Goal: Task Accomplishment & Management: Manage account settings

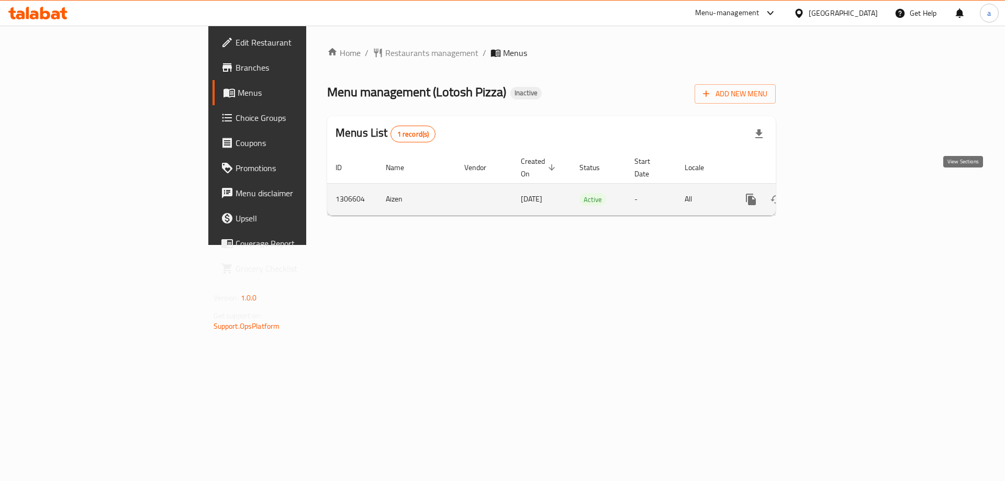
click at [839, 194] on link "enhanced table" at bounding box center [826, 199] width 25 height 25
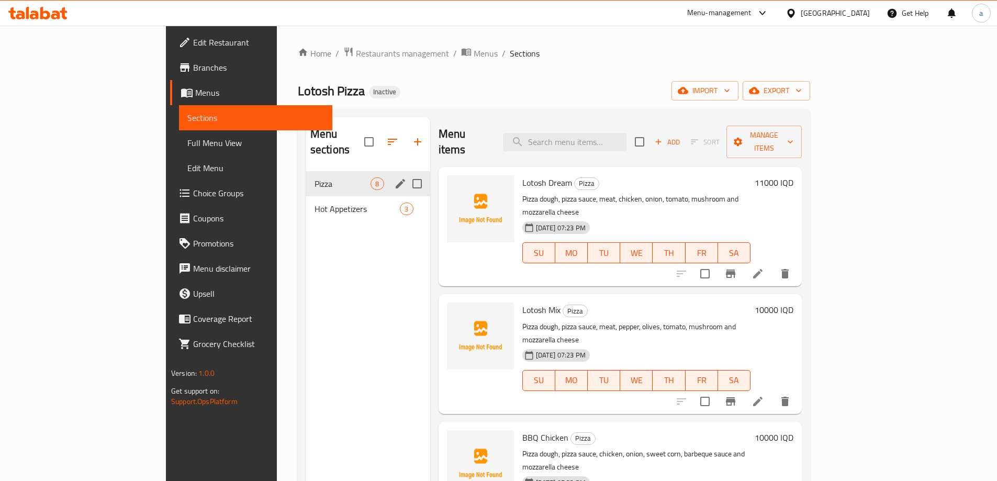
click at [314, 203] on span "Hot Appetizers" at bounding box center [357, 209] width 86 height 13
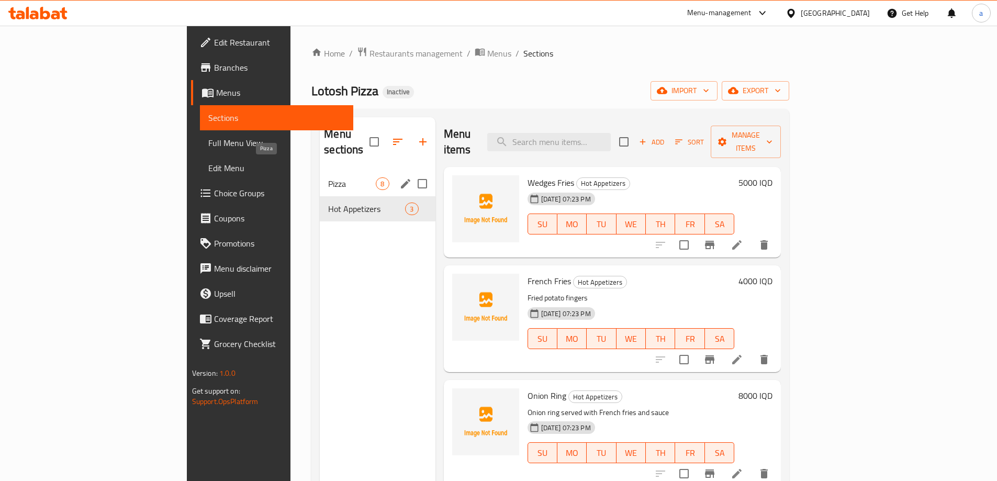
click at [328, 177] on span "Pizza" at bounding box center [352, 183] width 48 height 13
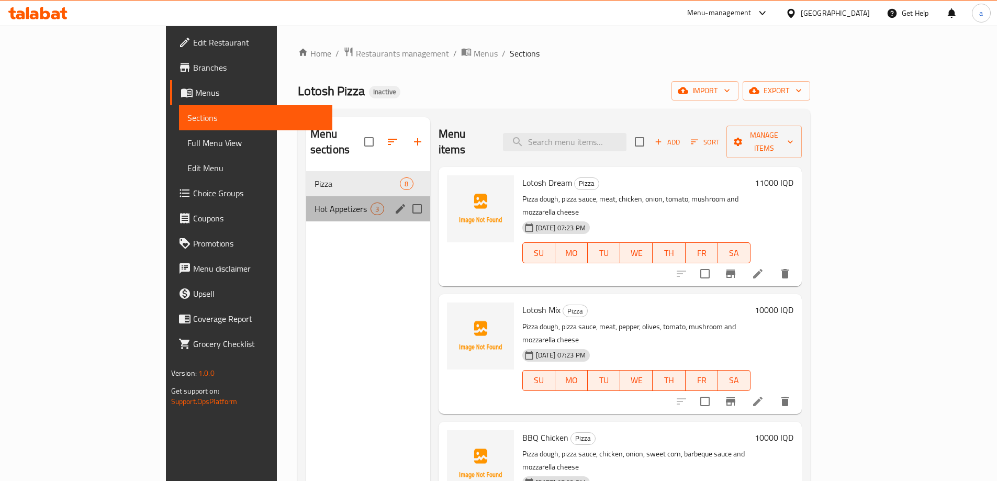
click at [306, 196] on div "Hot Appetizers 3" at bounding box center [368, 208] width 124 height 25
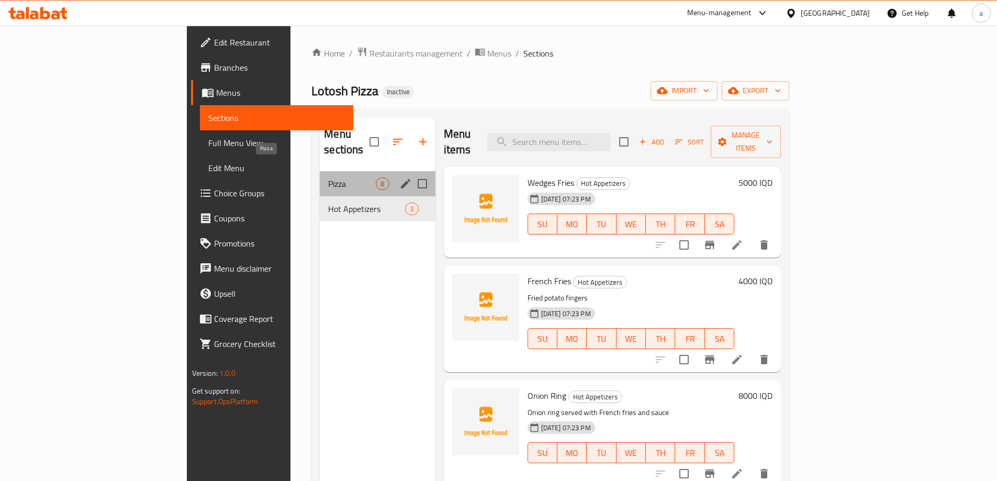
click at [328, 177] on span "Pizza" at bounding box center [352, 183] width 48 height 13
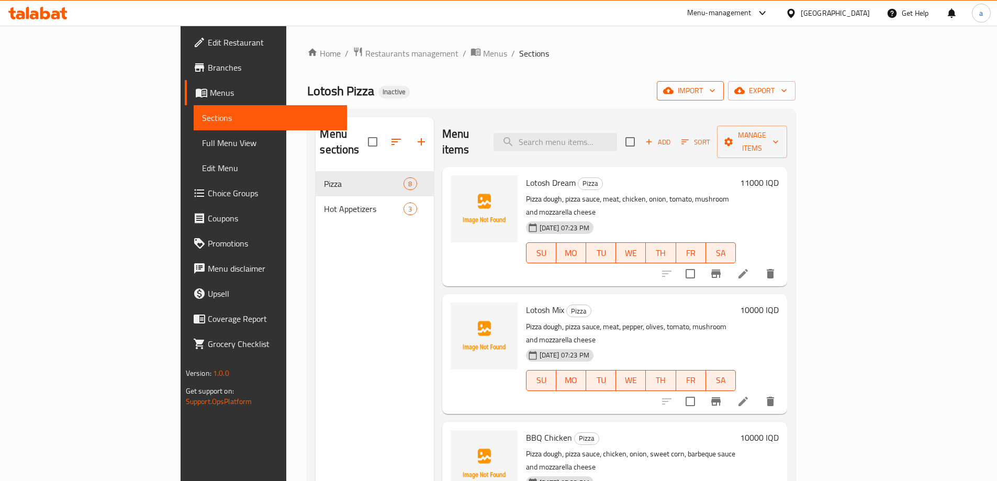
click at [715, 96] on span "import" at bounding box center [690, 90] width 50 height 13
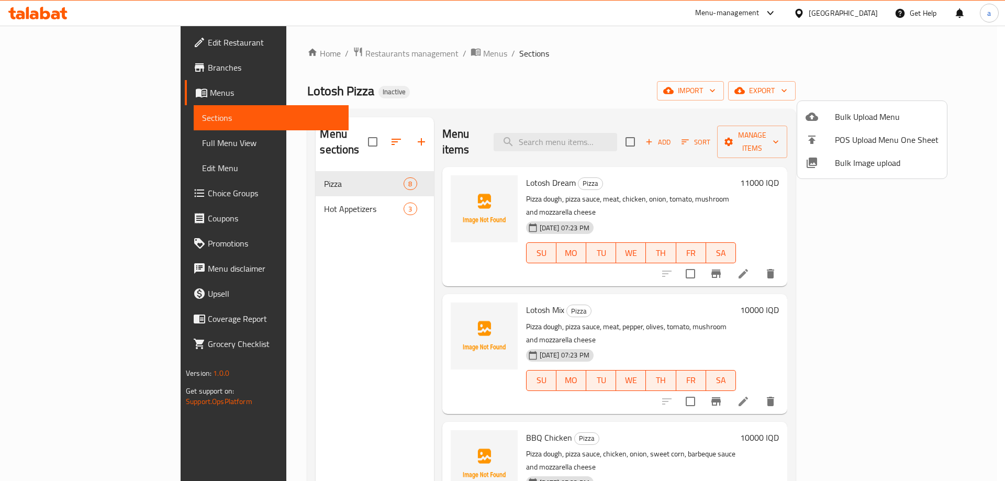
click at [809, 109] on li "Bulk Upload Menu" at bounding box center [872, 116] width 150 height 23
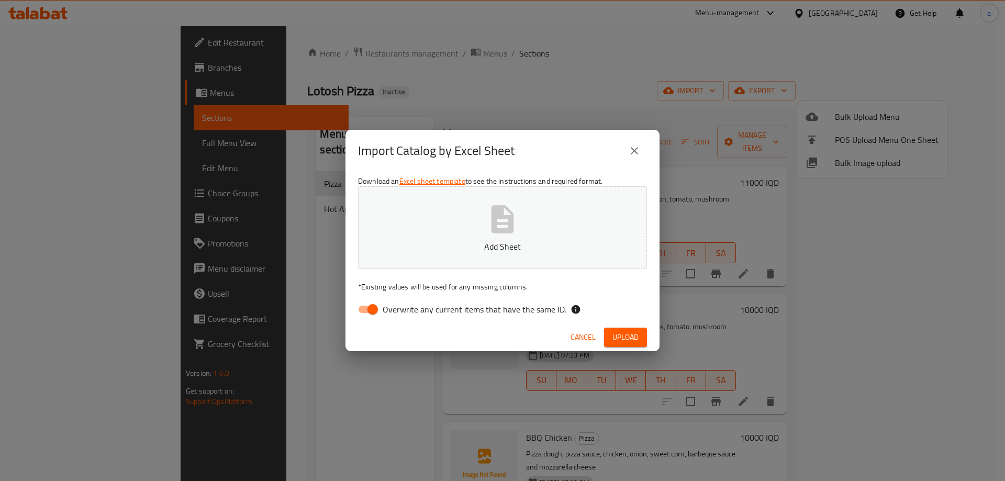
click at [374, 305] on input "Overwrite any current items that have the same ID." at bounding box center [373, 309] width 60 height 20
checkbox input "false"
click at [460, 243] on p "Add Sheet" at bounding box center [502, 246] width 256 height 13
click at [625, 336] on span "Upload" at bounding box center [625, 337] width 26 height 13
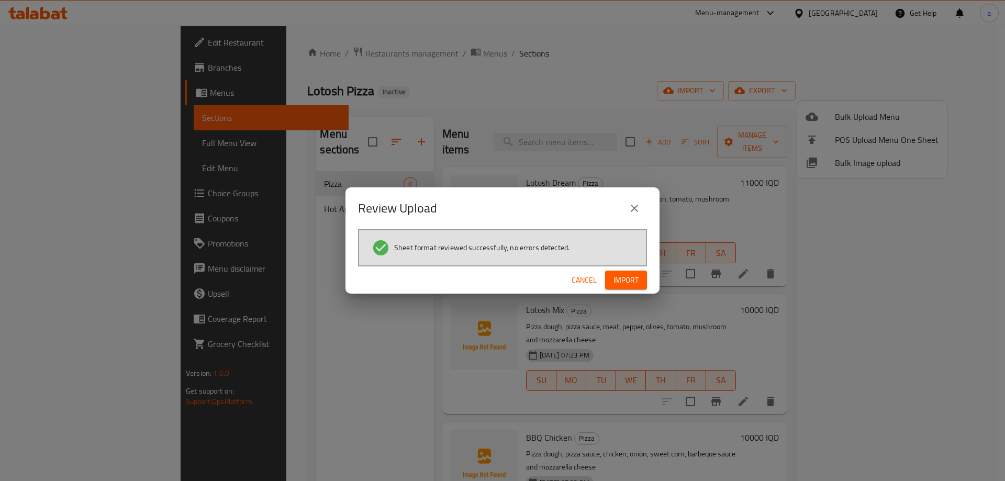
click at [622, 274] on span "Import" at bounding box center [625, 280] width 25 height 13
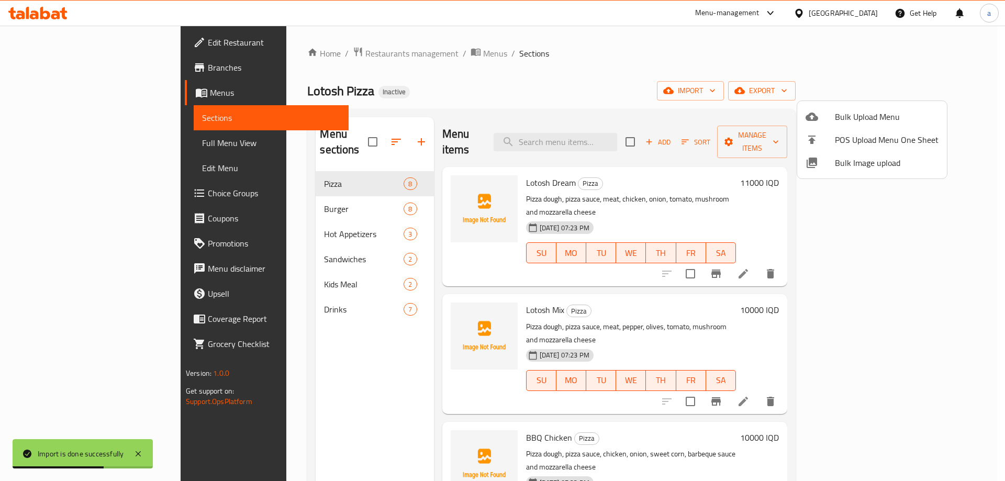
click at [290, 187] on div at bounding box center [502, 240] width 1005 height 481
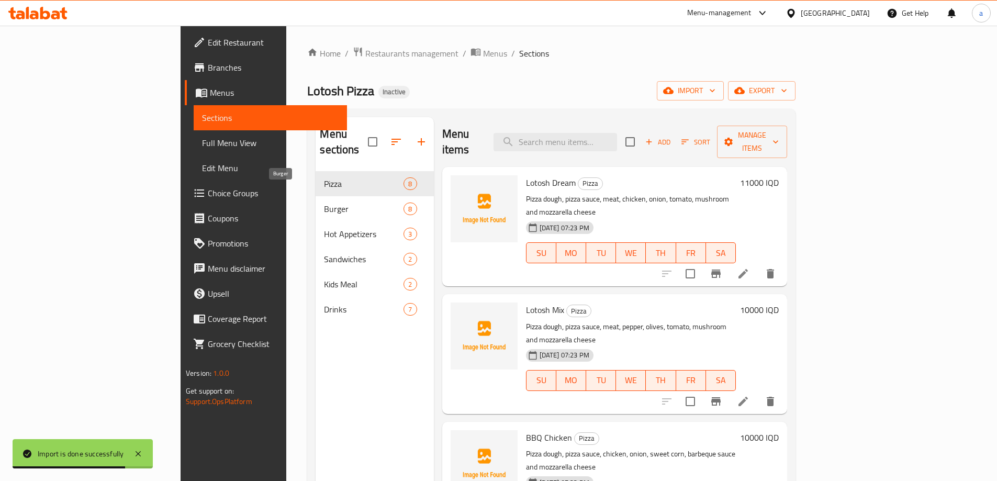
click at [324, 203] on span "Burger" at bounding box center [364, 209] width 80 height 13
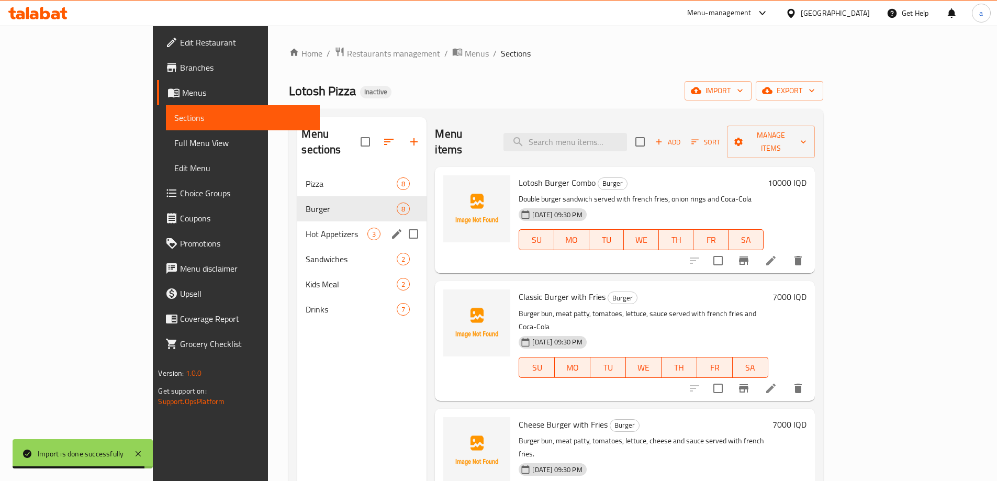
click at [297, 221] on div "Hot Appetizers 3" at bounding box center [361, 233] width 129 height 25
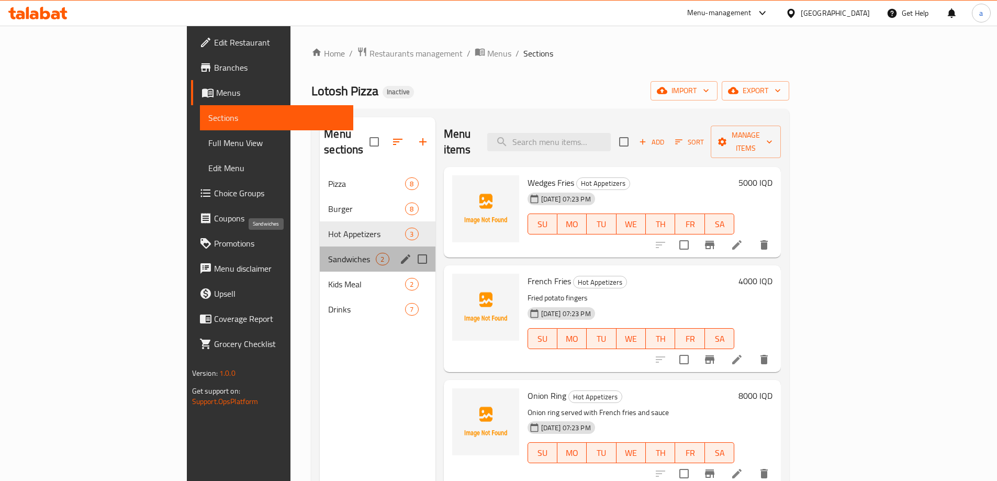
click at [328, 253] on span "Sandwiches" at bounding box center [352, 259] width 48 height 13
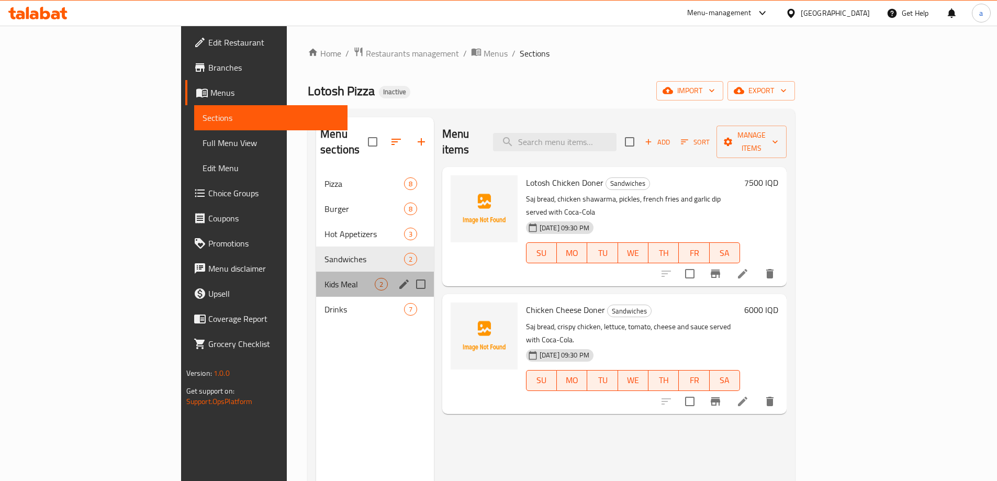
click at [316, 276] on div "Kids Meal 2" at bounding box center [375, 284] width 118 height 25
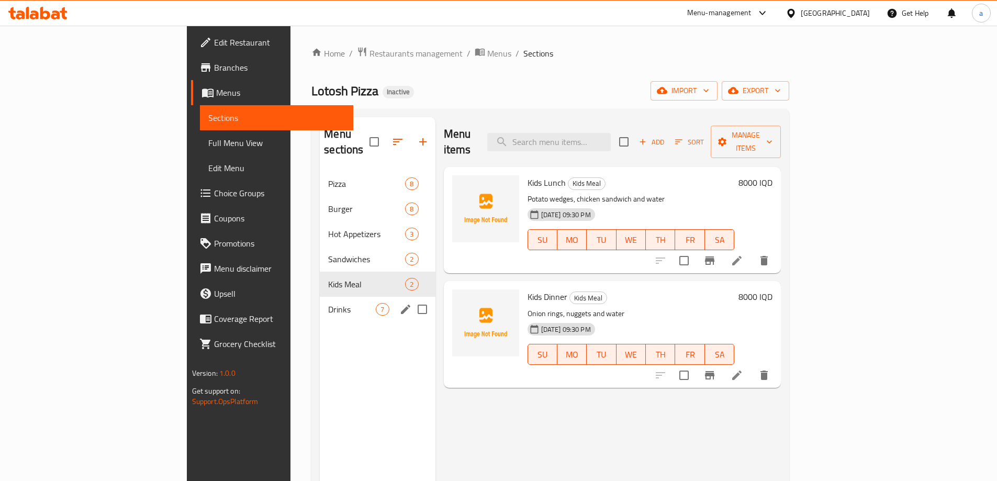
click at [320, 297] on div "Drinks 7" at bounding box center [377, 309] width 115 height 25
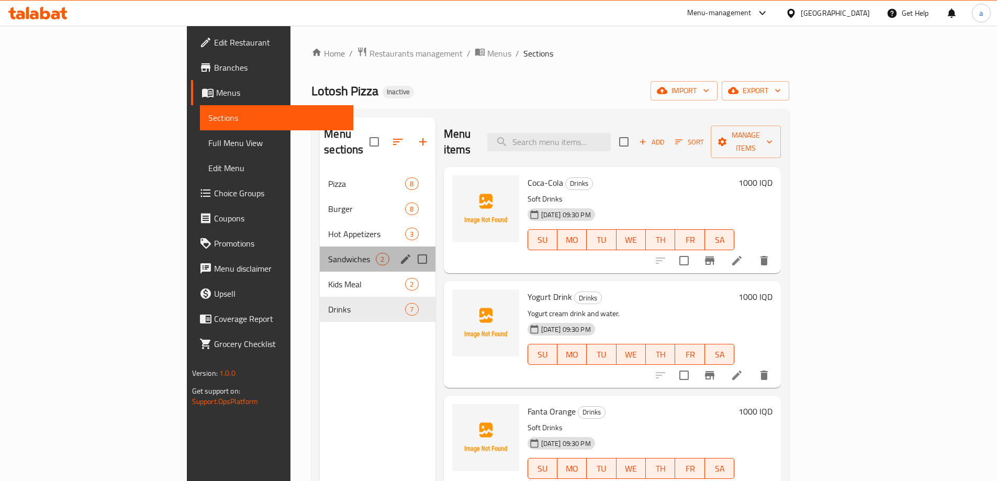
click at [320, 255] on div "Sandwiches 2" at bounding box center [377, 258] width 115 height 25
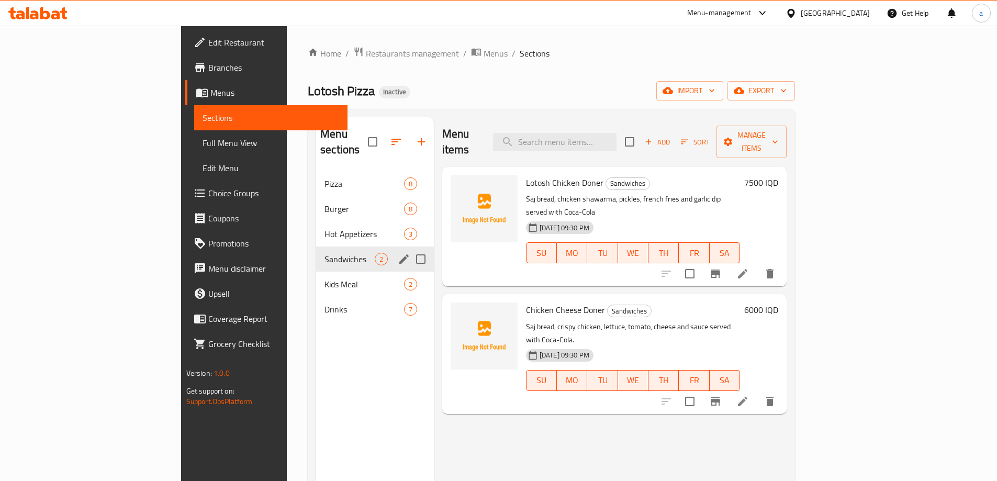
click at [316, 246] on div "Sandwiches 2" at bounding box center [375, 258] width 118 height 25
click at [324, 228] on span "Hot Appetizers" at bounding box center [364, 234] width 80 height 13
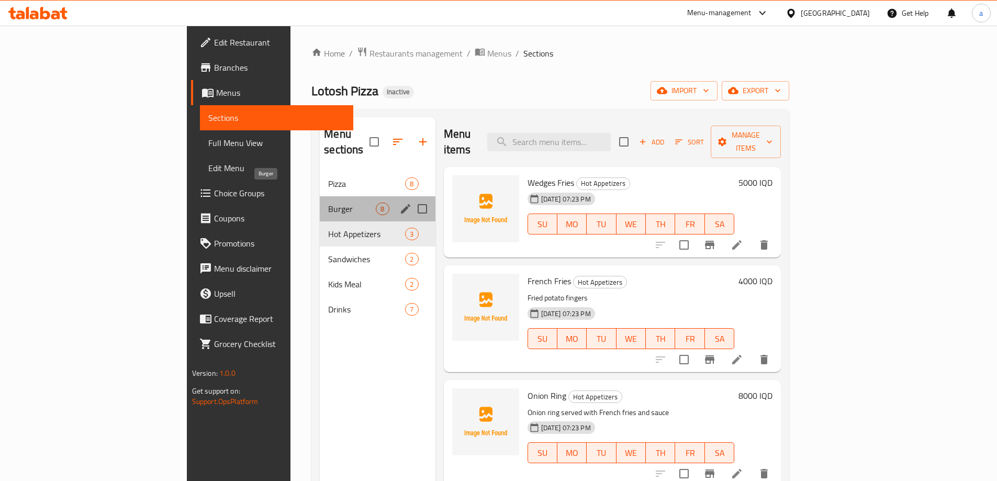
click at [328, 203] on span "Burger" at bounding box center [352, 209] width 48 height 13
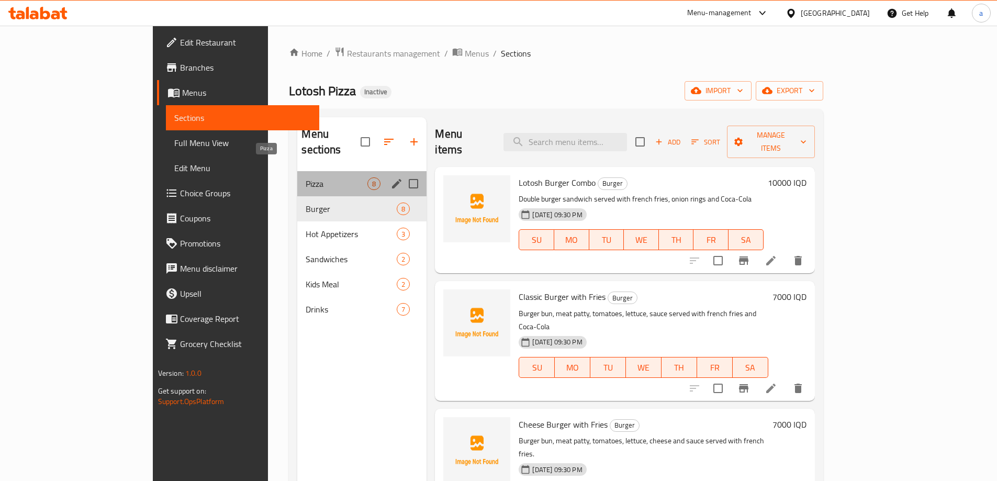
click at [306, 177] on span "Pizza" at bounding box center [337, 183] width 62 height 13
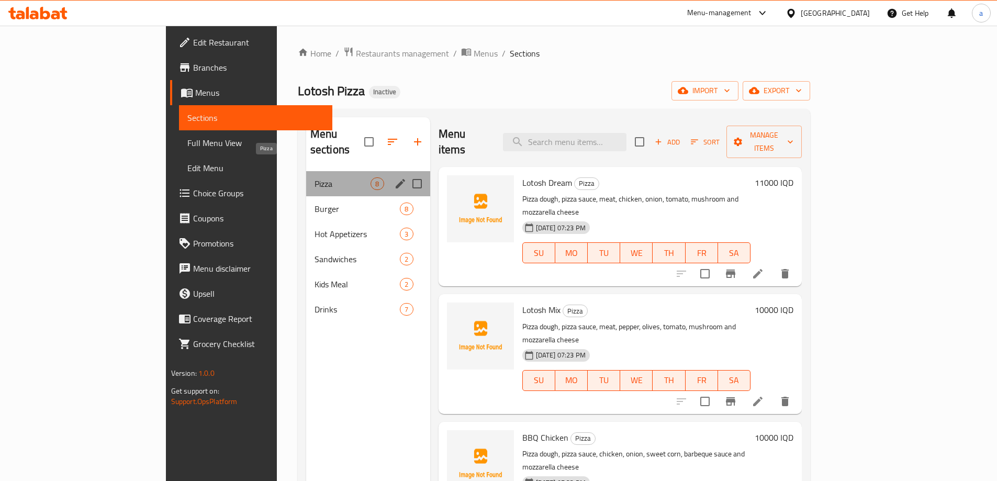
click at [314, 177] on span "Pizza" at bounding box center [342, 183] width 57 height 13
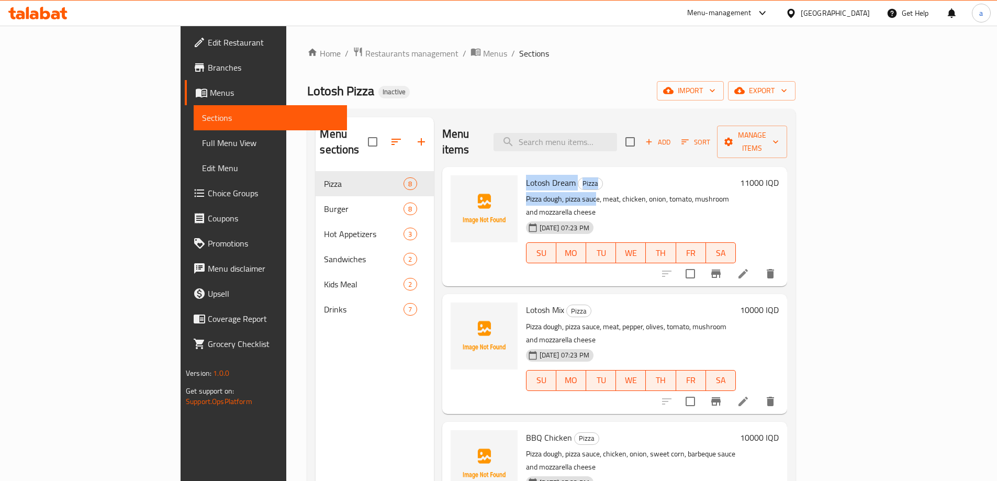
drag, startPoint x: 481, startPoint y: 166, endPoint x: 554, endPoint y: 180, distance: 74.5
click at [554, 180] on div "Lotosh Dream Pizza Pizza dough, pizza sauce, meat, chicken, onion, tomato, mush…" at bounding box center [631, 226] width 218 height 111
click at [526, 175] on span "Lotosh Dream" at bounding box center [551, 183] width 50 height 16
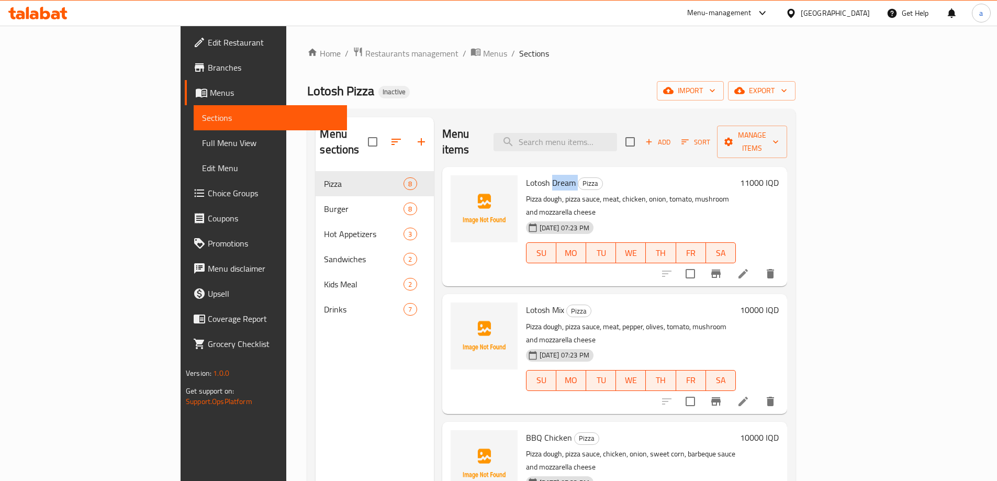
click at [526, 175] on span "Lotosh Dream" at bounding box center [551, 183] width 50 height 16
copy h6 "Lotosh Dream"
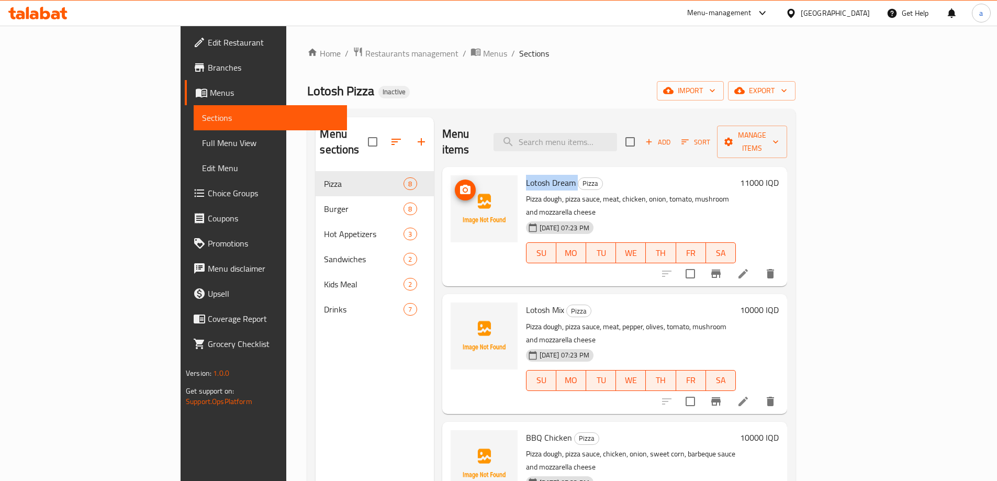
click at [459, 184] on icon "upload picture" at bounding box center [465, 190] width 13 height 13
click at [460, 312] on icon "upload picture" at bounding box center [465, 316] width 10 height 9
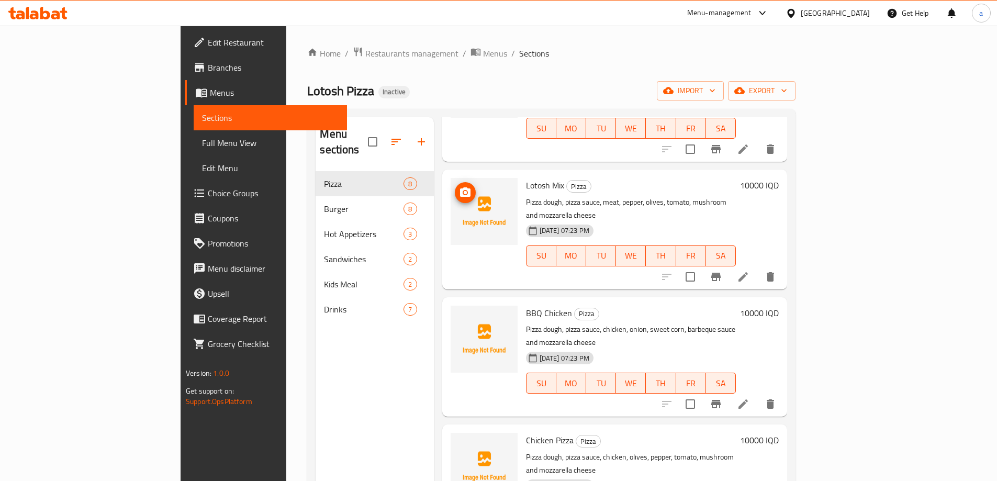
scroll to position [157, 0]
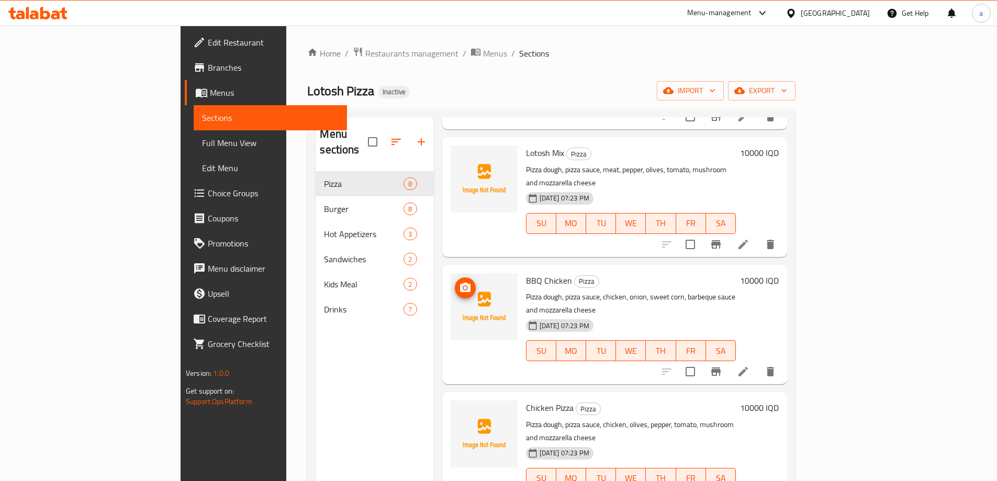
click at [451, 273] on img at bounding box center [484, 306] width 67 height 67
click at [459, 282] on icon "upload picture" at bounding box center [465, 288] width 13 height 13
click at [460, 410] on icon "upload picture" at bounding box center [465, 414] width 10 height 9
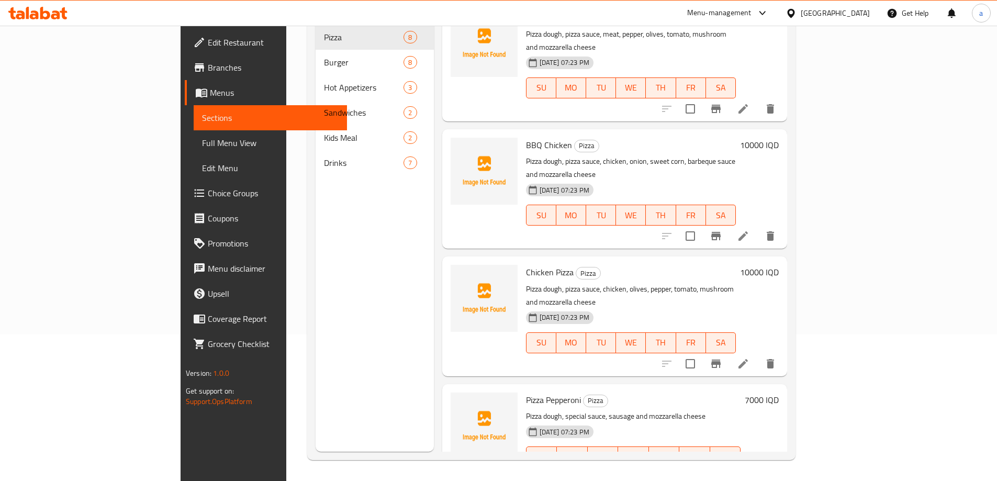
scroll to position [0, 0]
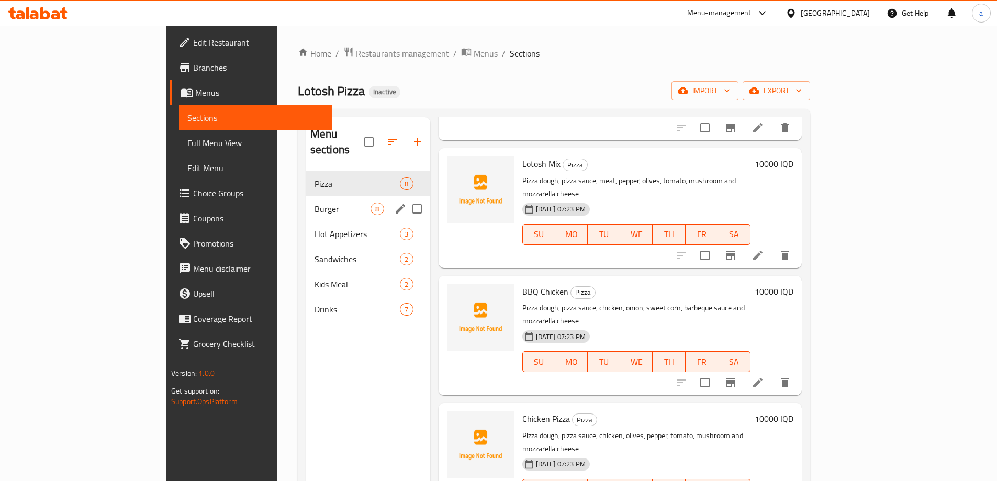
click at [306, 203] on div "Burger 8" at bounding box center [368, 208] width 124 height 25
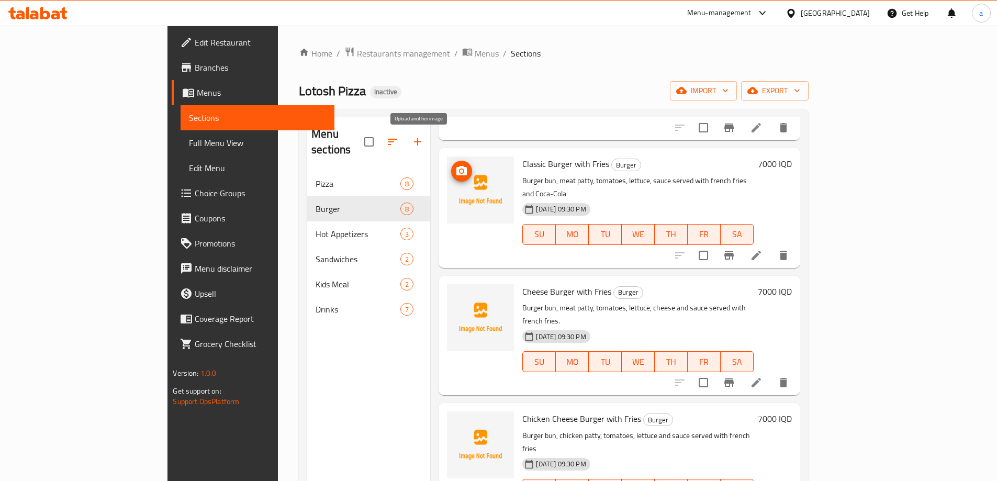
click at [456, 166] on icon "upload picture" at bounding box center [461, 170] width 10 height 9
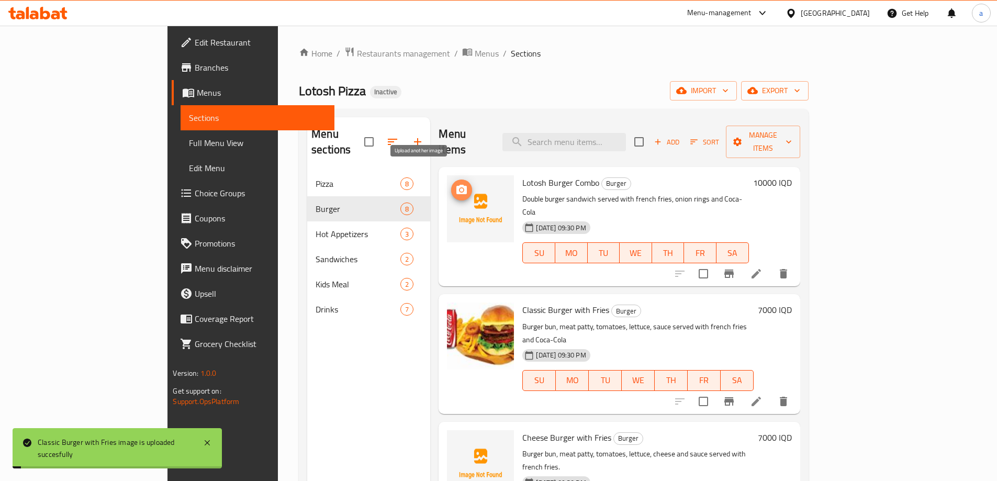
click at [451, 184] on span "upload picture" at bounding box center [461, 190] width 21 height 13
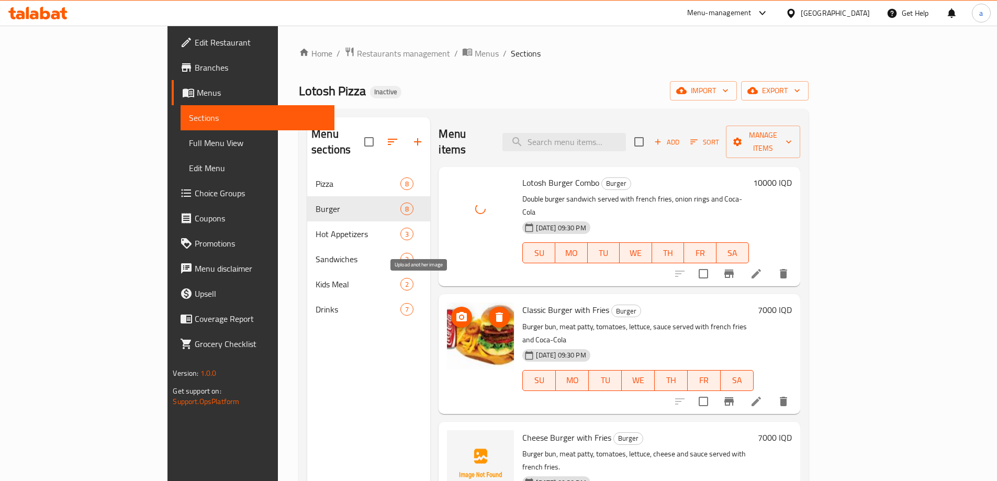
click at [451, 307] on button "upload picture" at bounding box center [461, 317] width 21 height 21
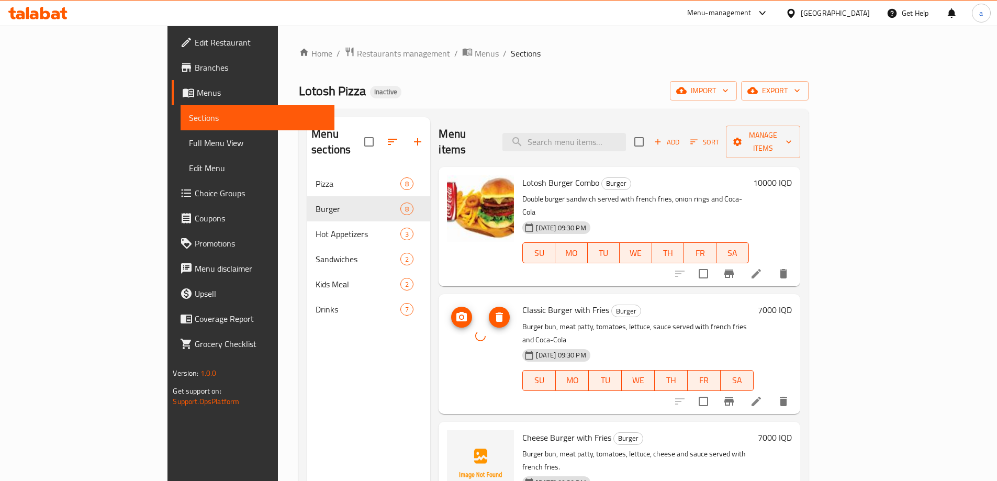
scroll to position [157, 0]
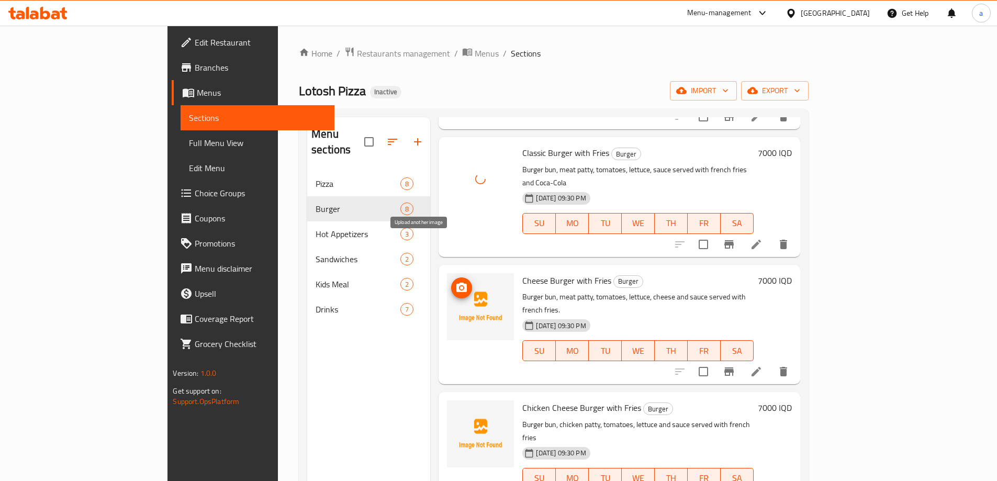
click at [456, 283] on icon "upload picture" at bounding box center [461, 287] width 10 height 9
click at [451, 277] on button "upload picture" at bounding box center [461, 287] width 21 height 21
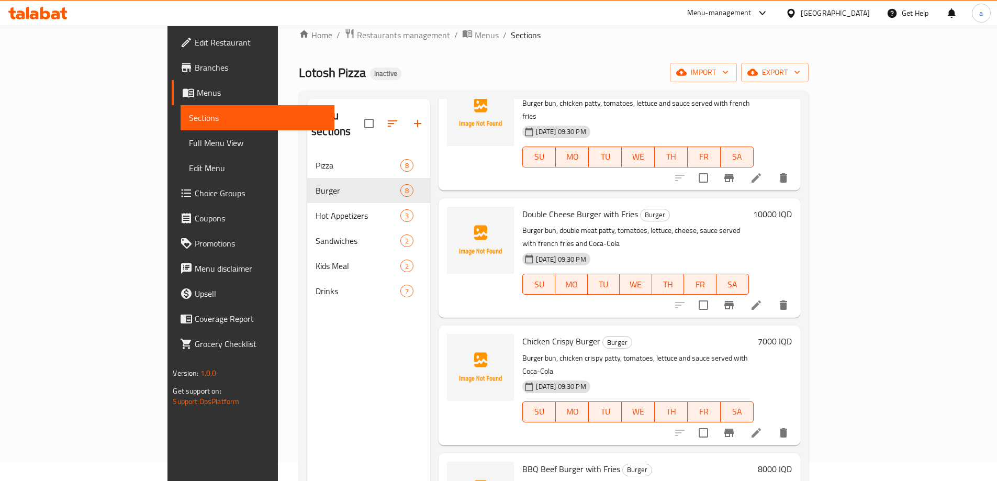
scroll to position [0, 0]
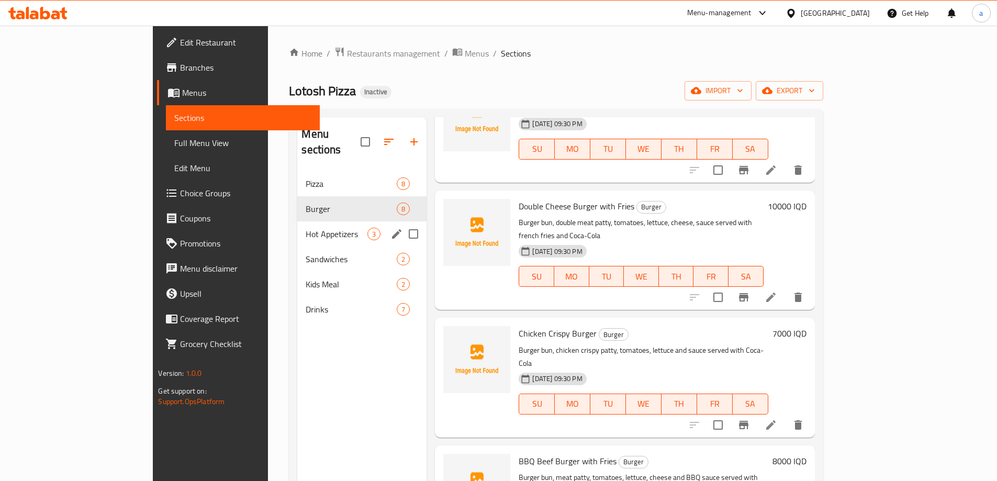
click at [297, 226] on div "Hot Appetizers 3" at bounding box center [361, 233] width 129 height 25
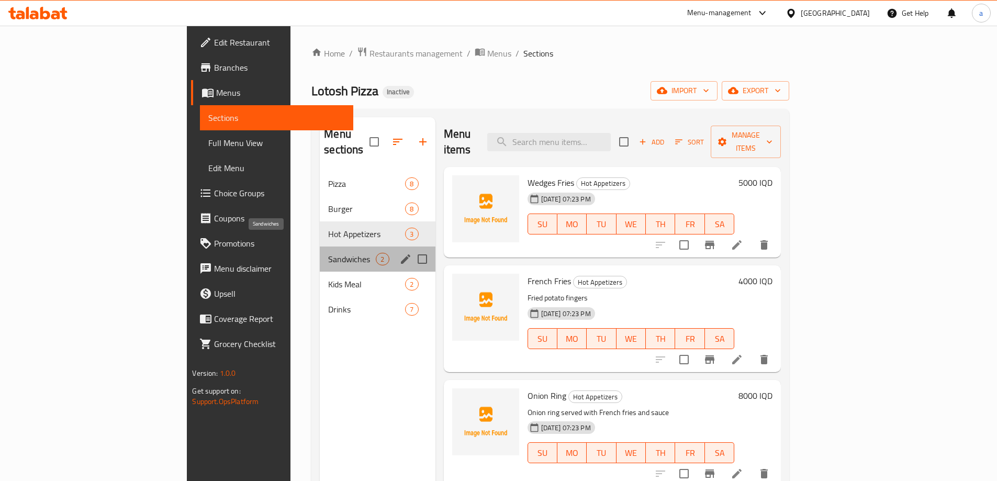
click at [328, 253] on span "Sandwiches" at bounding box center [352, 259] width 48 height 13
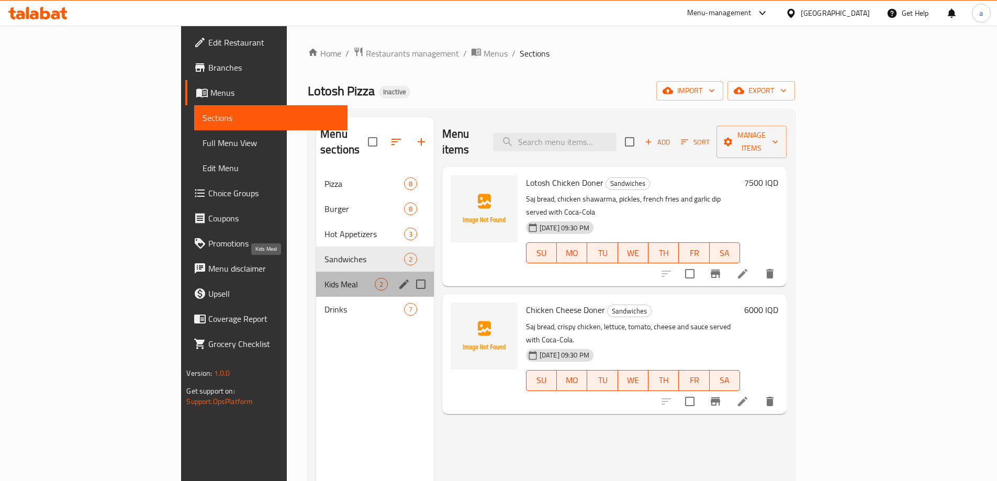
click at [324, 278] on span "Kids Meal" at bounding box center [349, 284] width 50 height 13
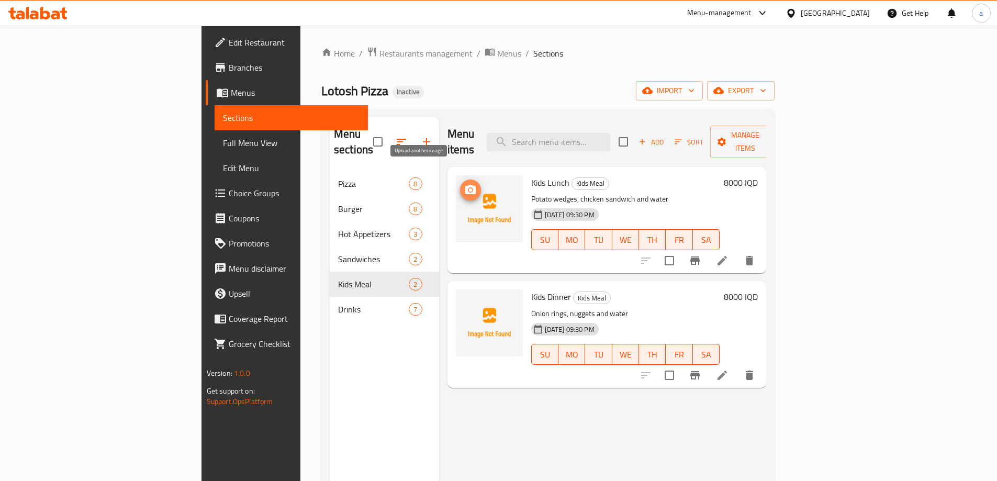
click at [465, 185] on icon "upload picture" at bounding box center [470, 189] width 10 height 9
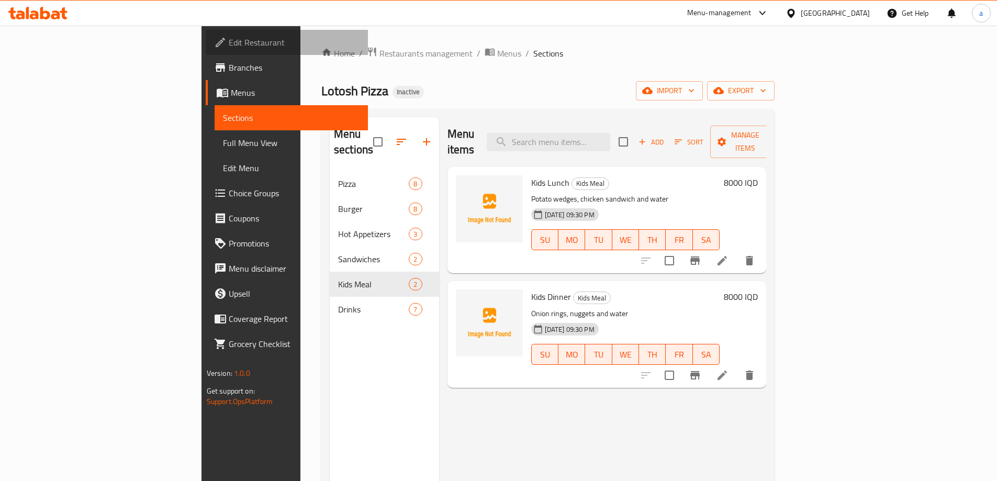
click at [206, 51] on link "Edit Restaurant" at bounding box center [287, 42] width 162 height 25
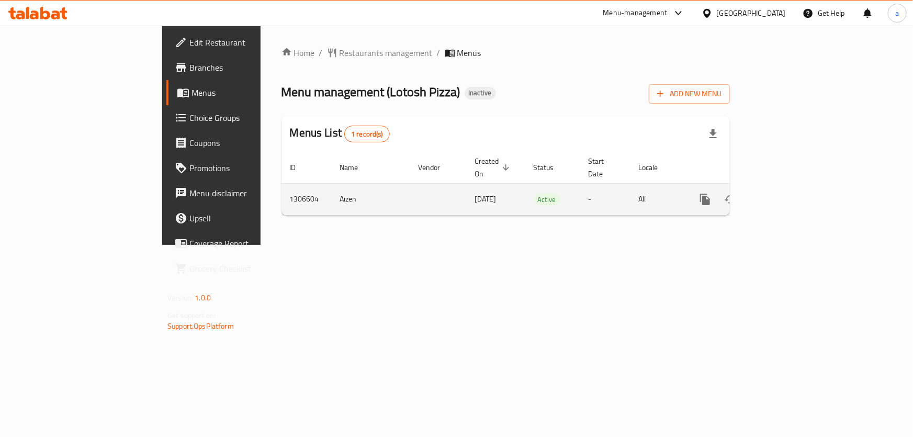
click at [785, 195] on icon "enhanced table" at bounding box center [780, 199] width 9 height 9
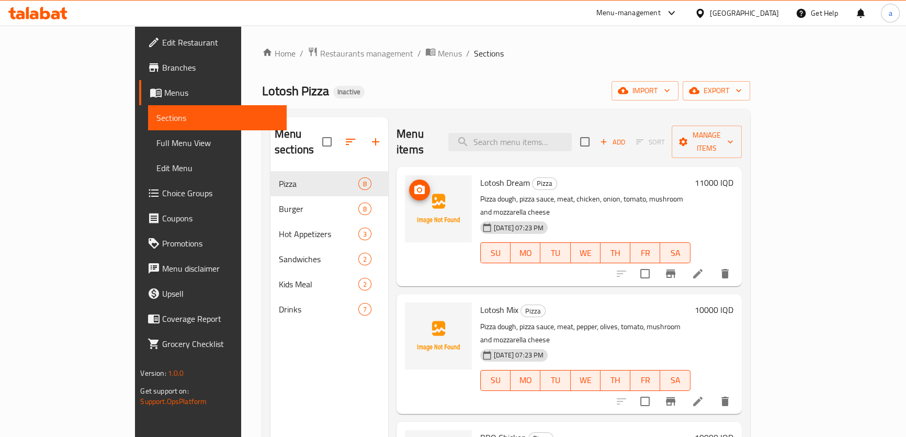
click at [414, 185] on icon "upload picture" at bounding box center [419, 189] width 10 height 9
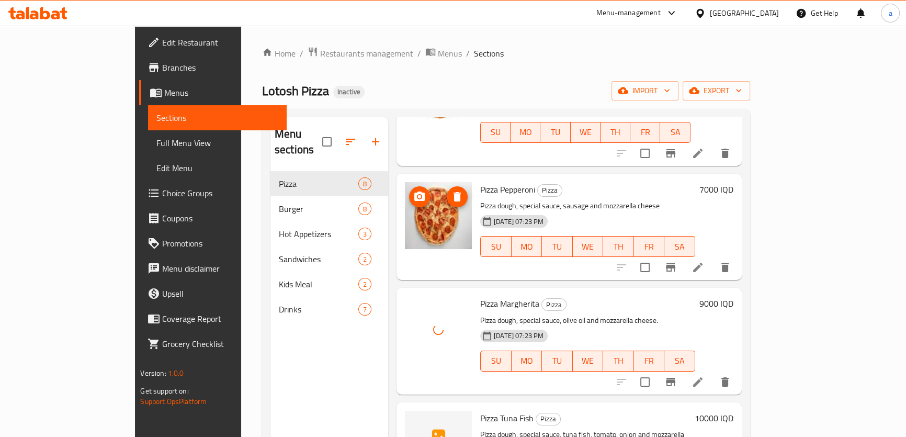
scroll to position [142, 0]
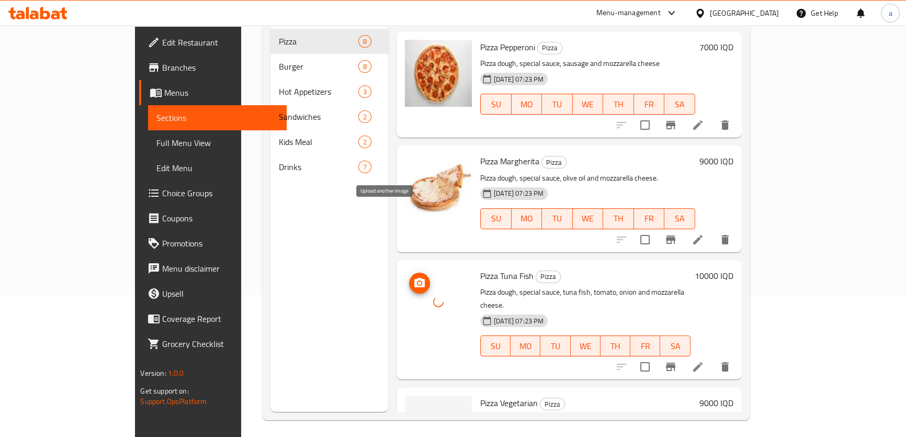
click at [414, 278] on icon "upload picture" at bounding box center [419, 282] width 10 height 9
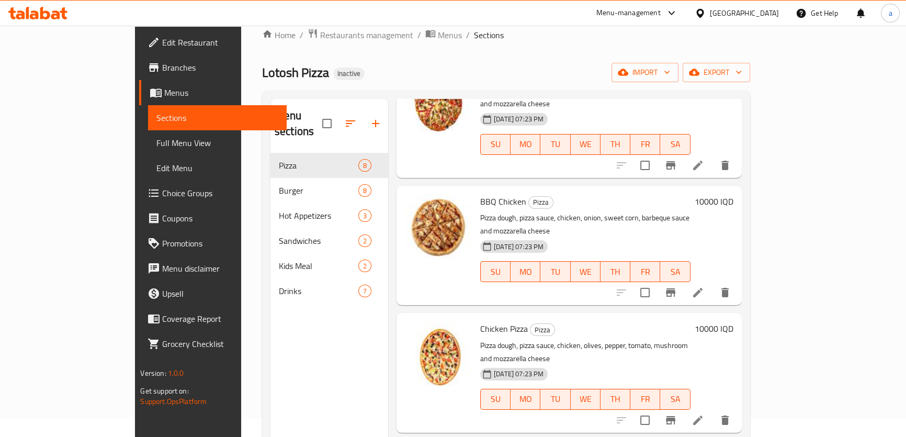
scroll to position [4, 0]
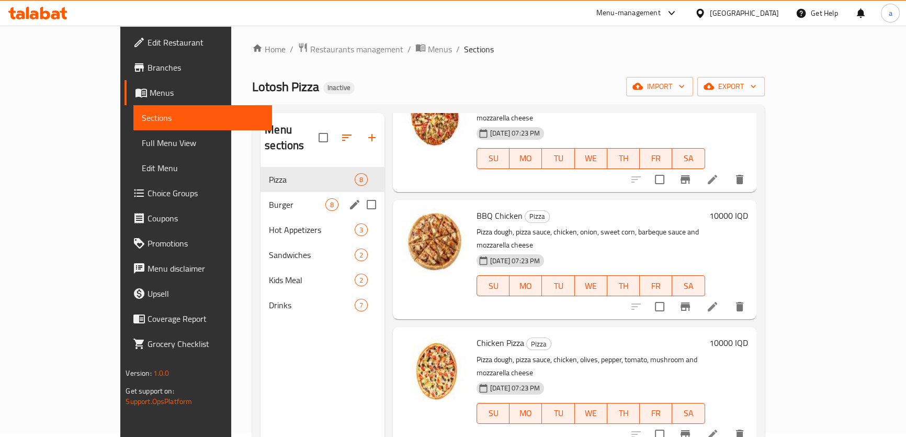
click at [261, 192] on div "Burger 8" at bounding box center [323, 204] width 124 height 25
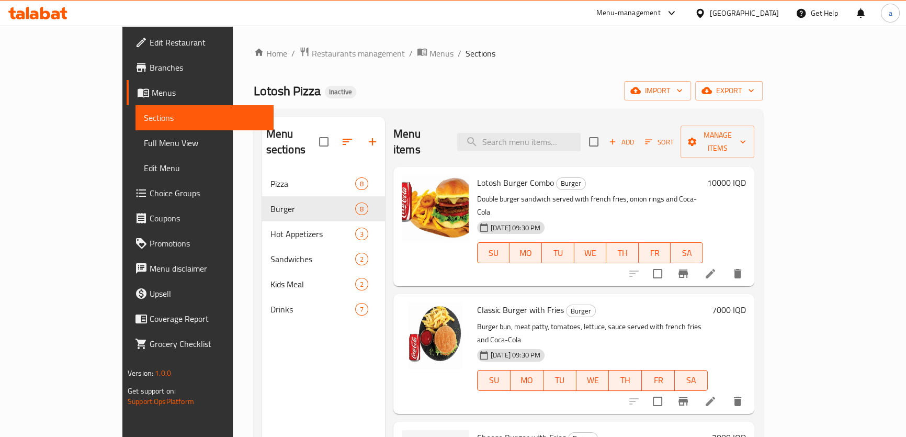
scroll to position [142, 0]
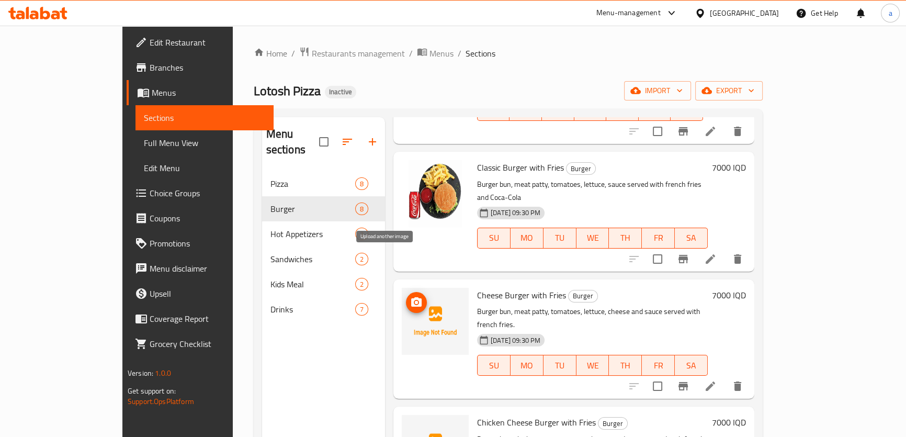
click at [411, 297] on icon "upload picture" at bounding box center [416, 301] width 10 height 9
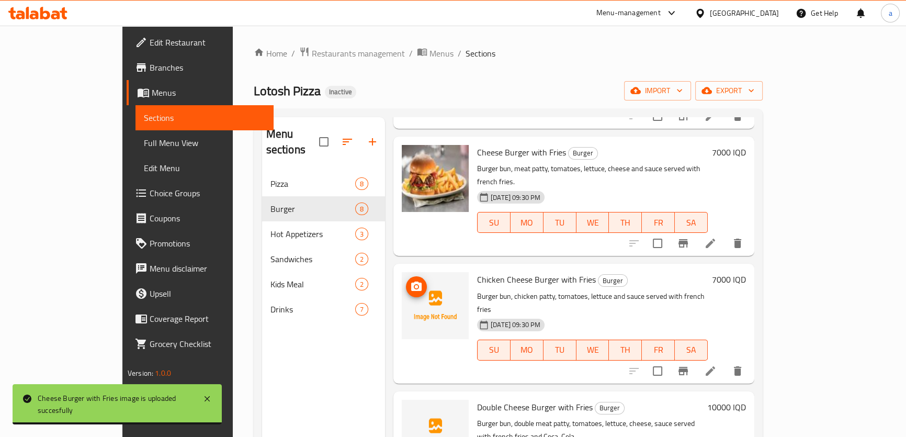
click at [410, 280] on icon "upload picture" at bounding box center [416, 286] width 13 height 13
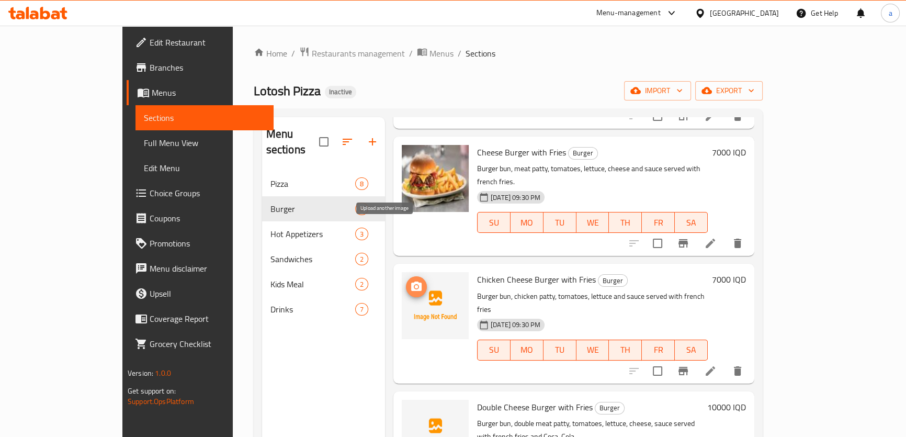
click at [406, 280] on span "upload picture" at bounding box center [416, 286] width 21 height 13
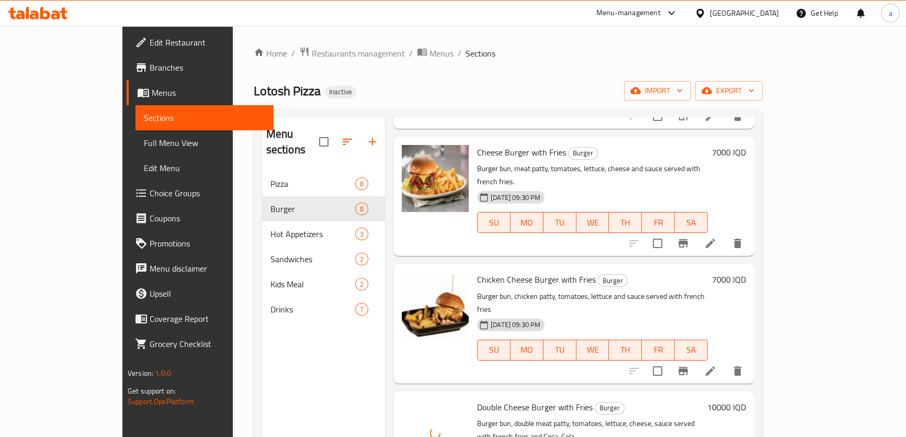
scroll to position [503, 0]
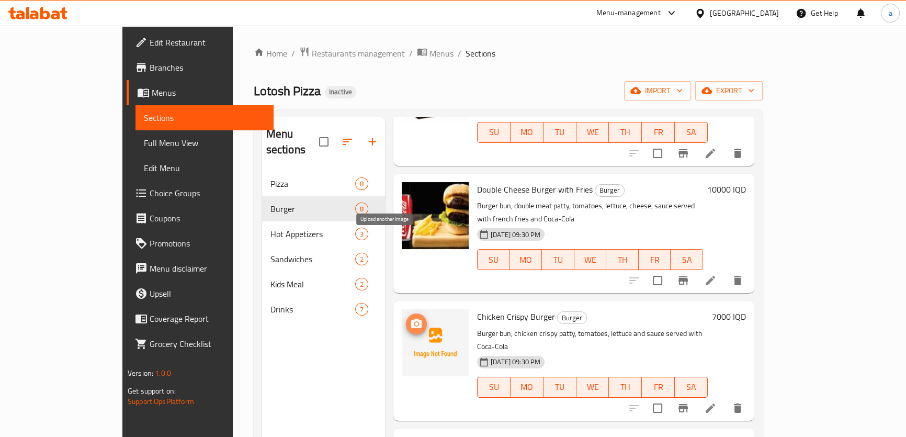
click at [411, 319] on icon "upload picture" at bounding box center [416, 323] width 10 height 9
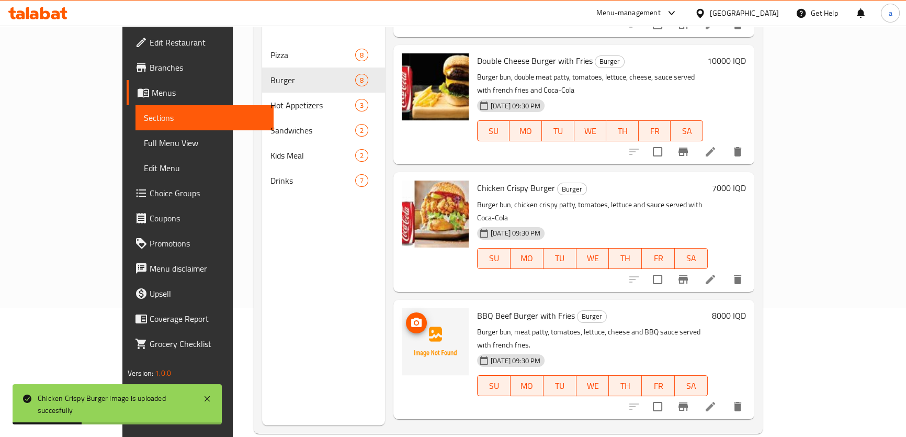
scroll to position [142, 0]
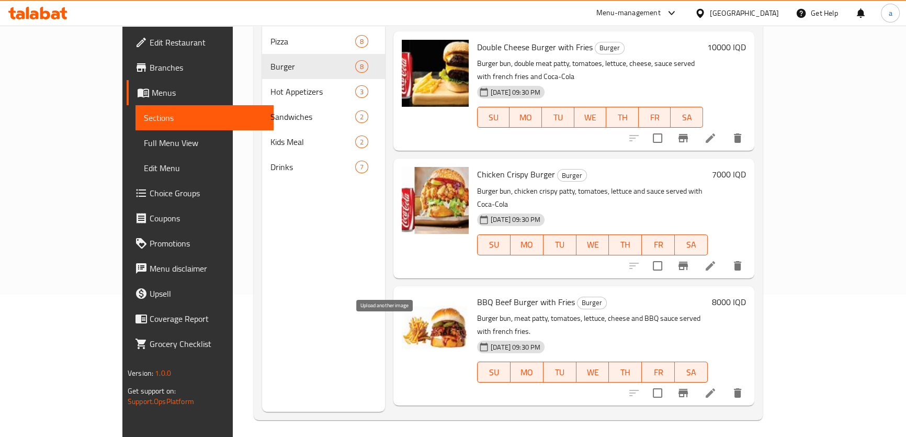
click at [411, 431] on icon "upload picture" at bounding box center [416, 435] width 10 height 9
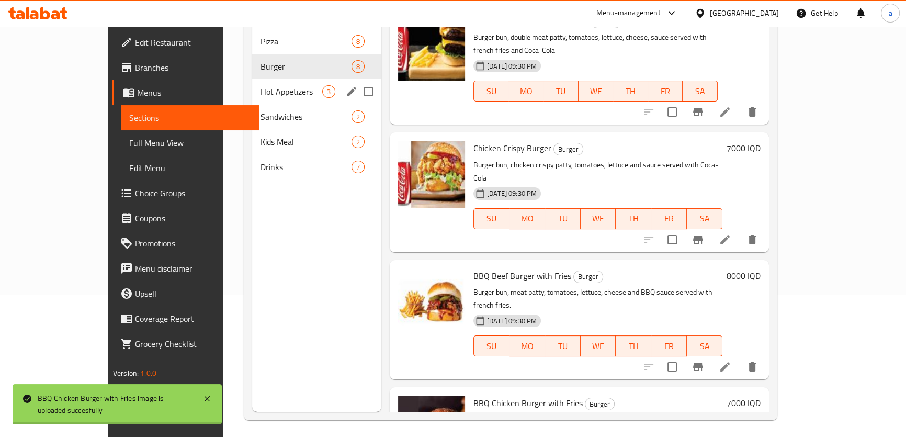
click at [280, 83] on div "Hot Appetizers 3" at bounding box center [316, 91] width 129 height 25
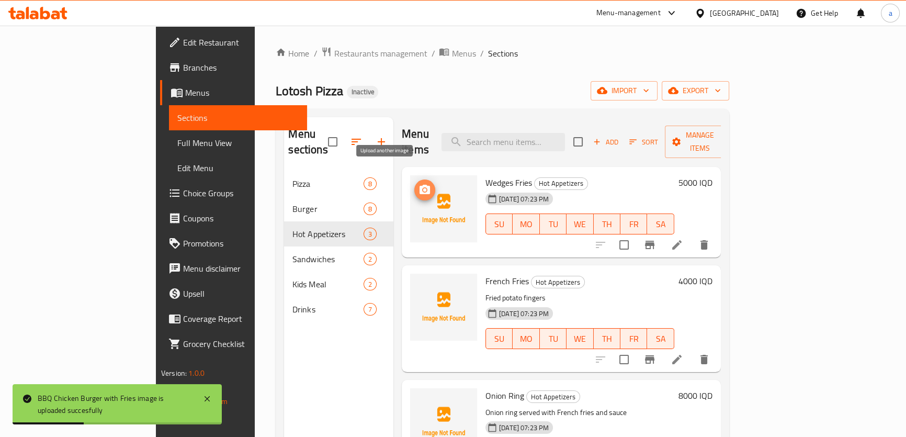
click at [420, 185] on icon "upload picture" at bounding box center [425, 189] width 10 height 9
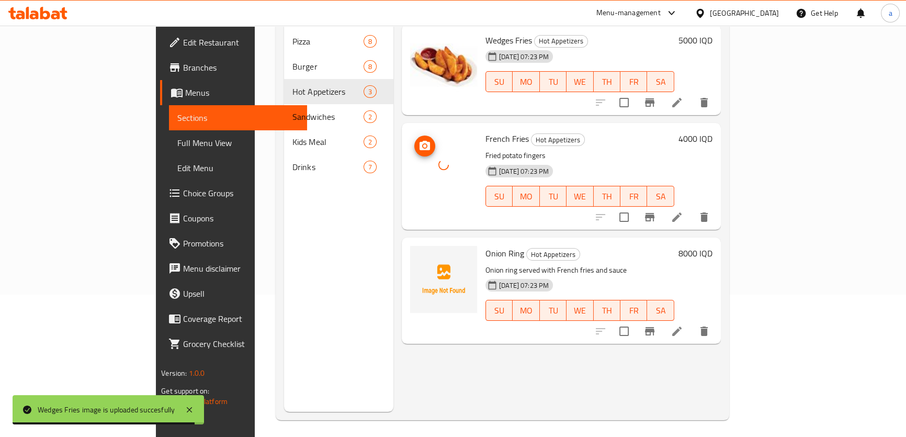
scroll to position [147, 0]
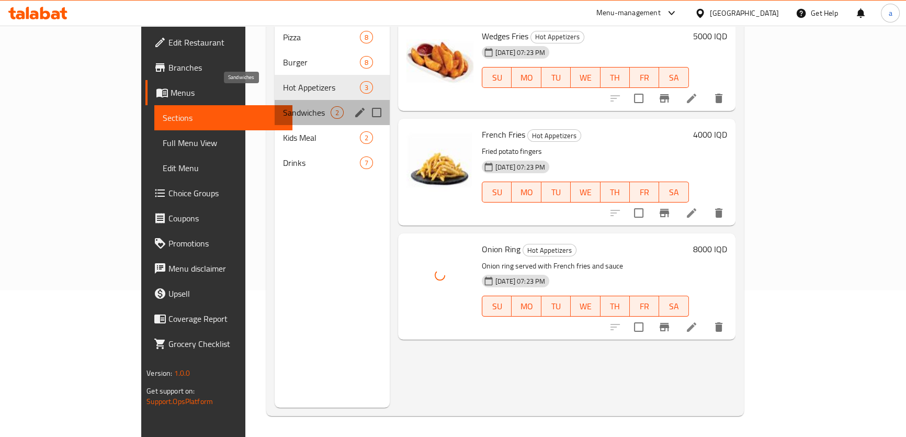
click at [283, 106] on span "Sandwiches" at bounding box center [307, 112] width 48 height 13
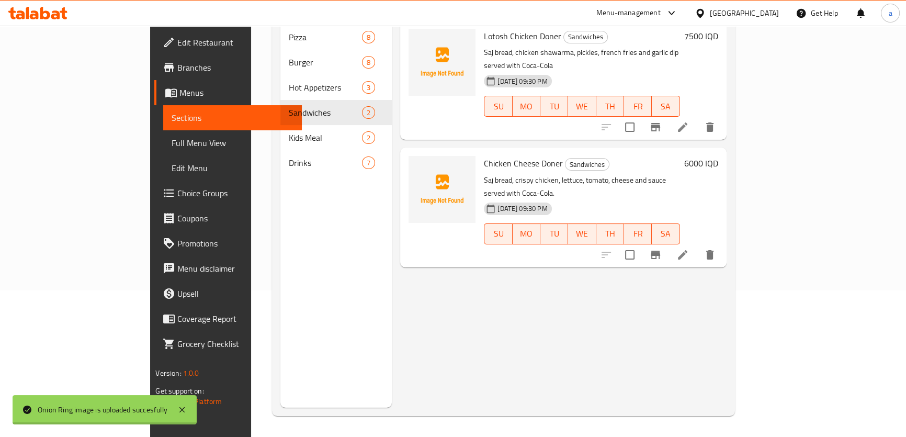
scroll to position [4, 0]
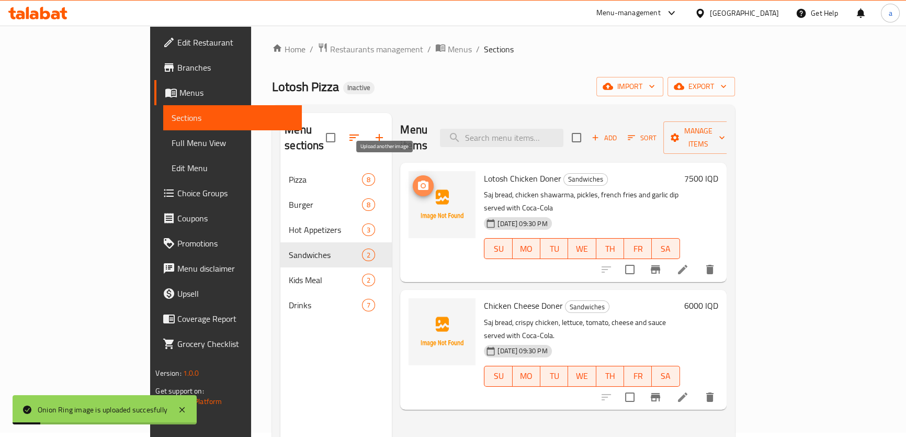
click at [417, 179] on icon "upload picture" at bounding box center [423, 185] width 13 height 13
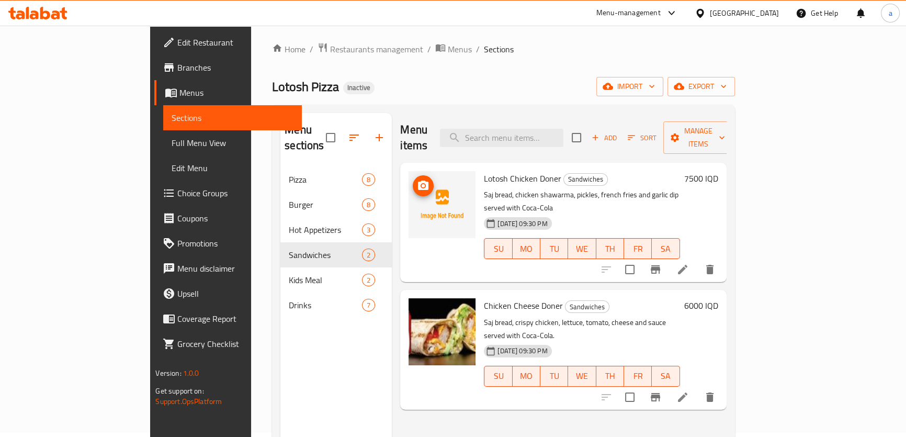
click at [418, 181] on icon "upload picture" at bounding box center [423, 185] width 10 height 9
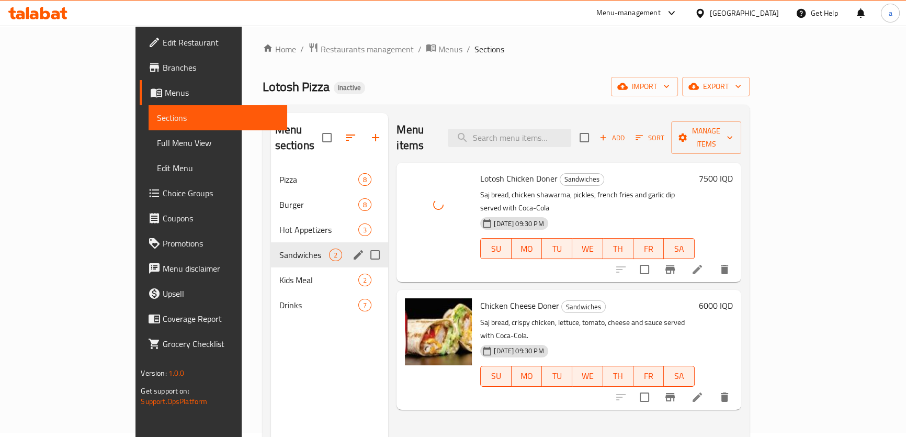
click at [279, 274] on span "Kids Meal" at bounding box center [319, 280] width 80 height 13
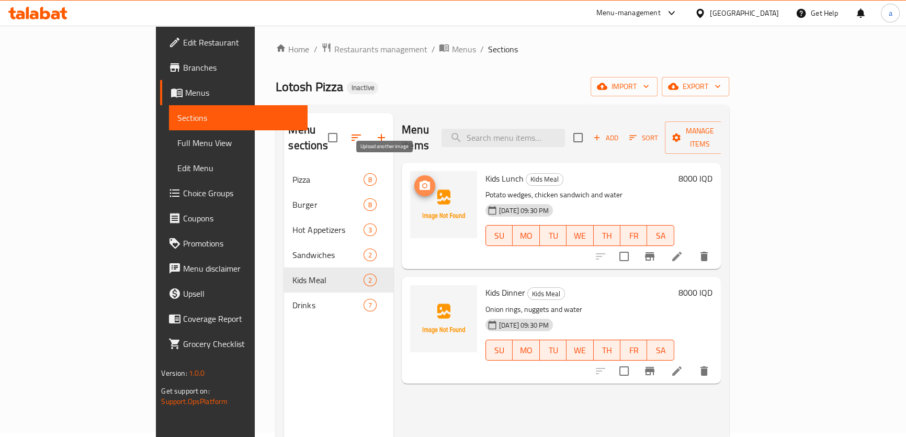
click at [419, 179] on icon "upload picture" at bounding box center [425, 185] width 13 height 13
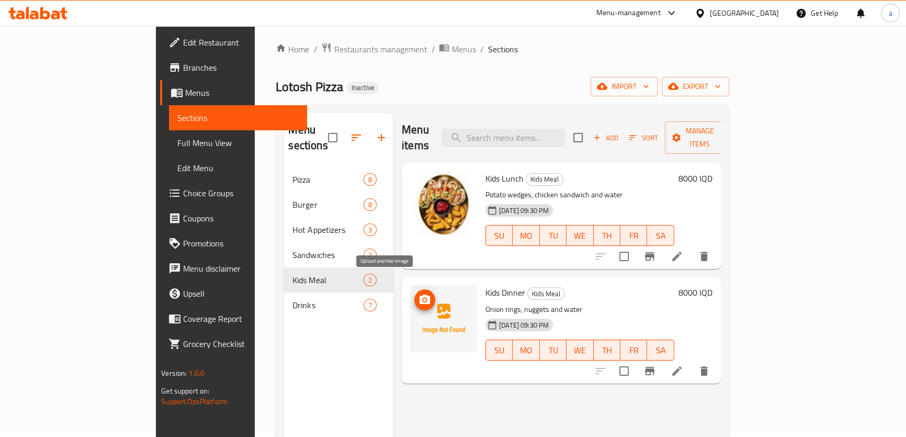
click at [414, 294] on span "upload picture" at bounding box center [424, 300] width 21 height 13
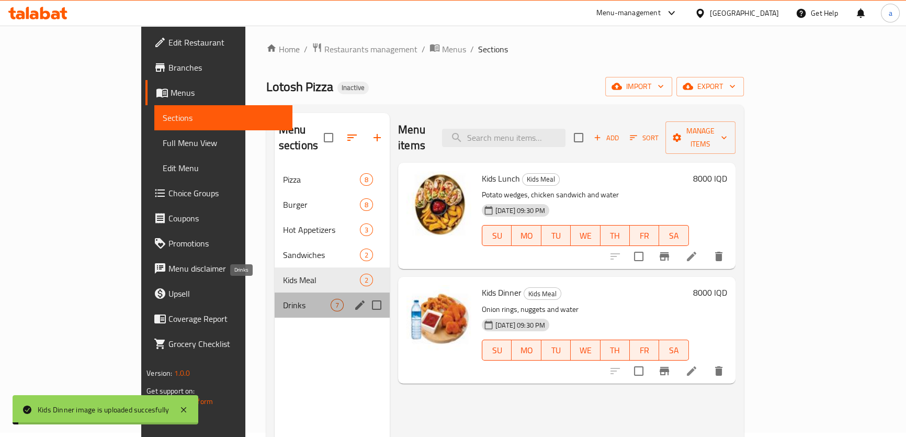
click at [283, 299] on span "Drinks" at bounding box center [307, 305] width 48 height 13
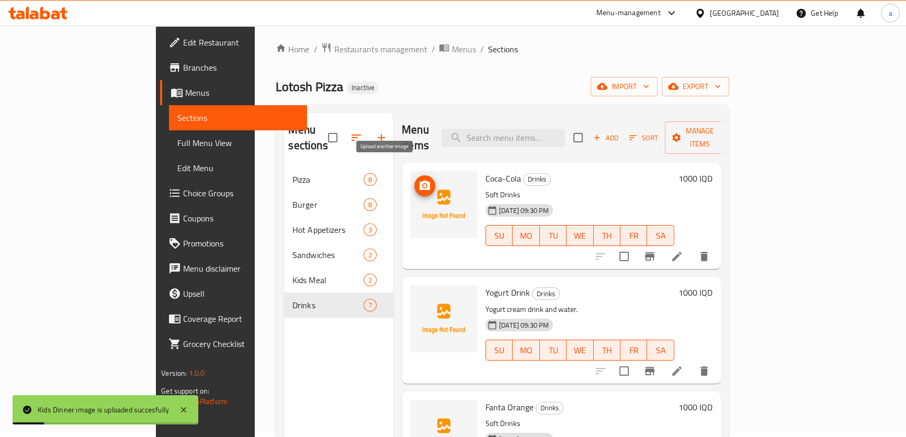
click at [420, 181] on icon "upload picture" at bounding box center [425, 185] width 10 height 9
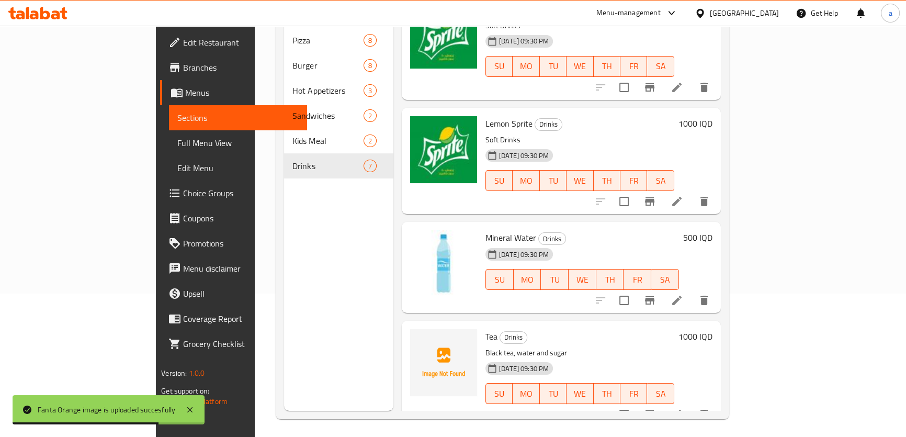
scroll to position [147, 0]
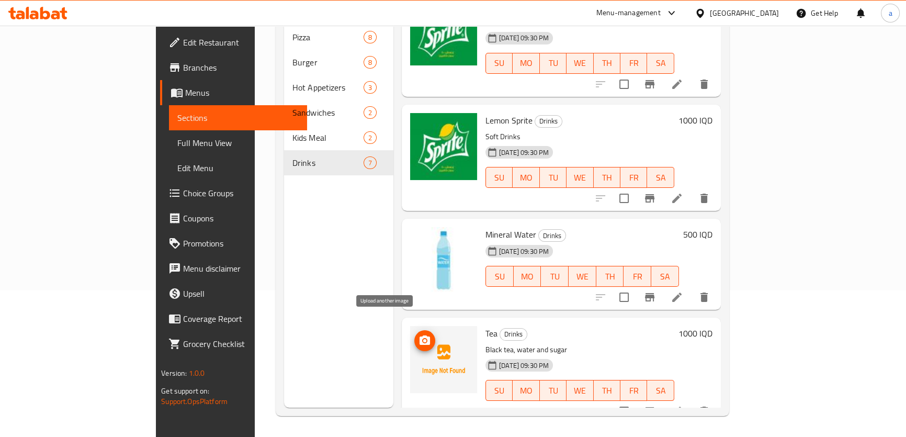
click at [419, 334] on icon "upload picture" at bounding box center [425, 340] width 13 height 13
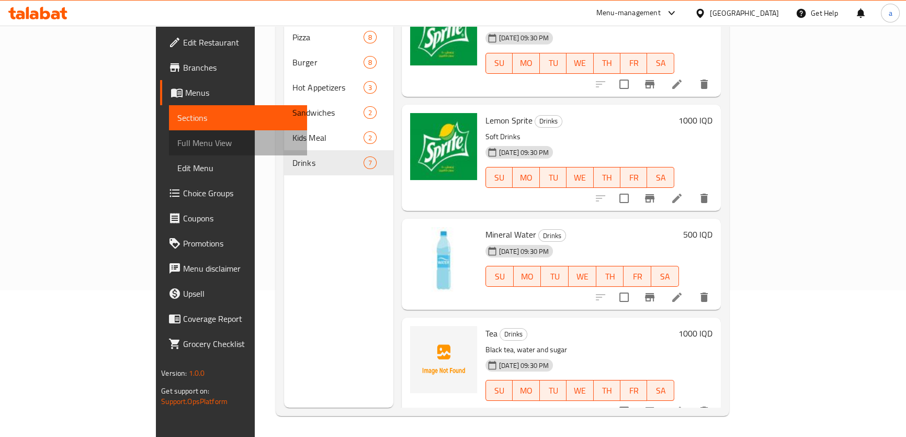
click at [177, 147] on span "Full Menu View" at bounding box center [237, 143] width 121 height 13
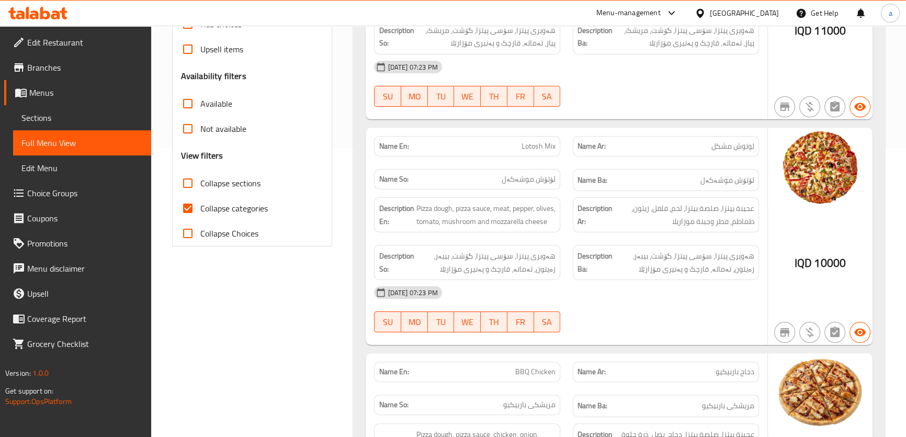
scroll to position [147, 0]
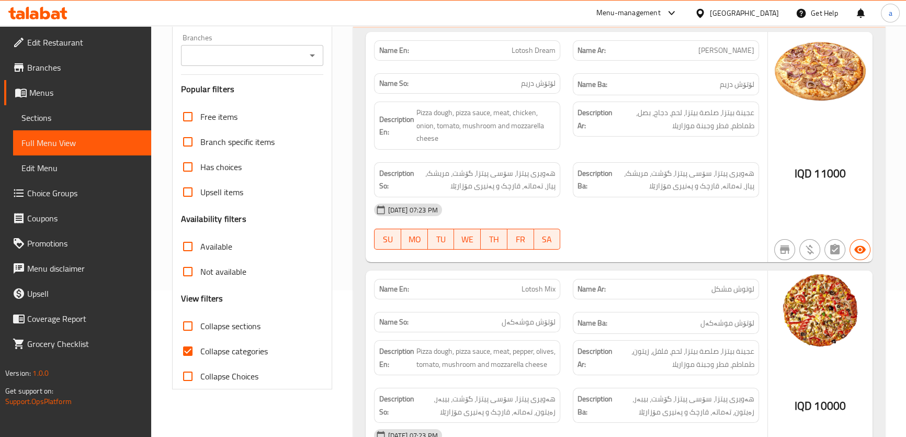
click at [310, 56] on icon "Open" at bounding box center [312, 55] width 13 height 13
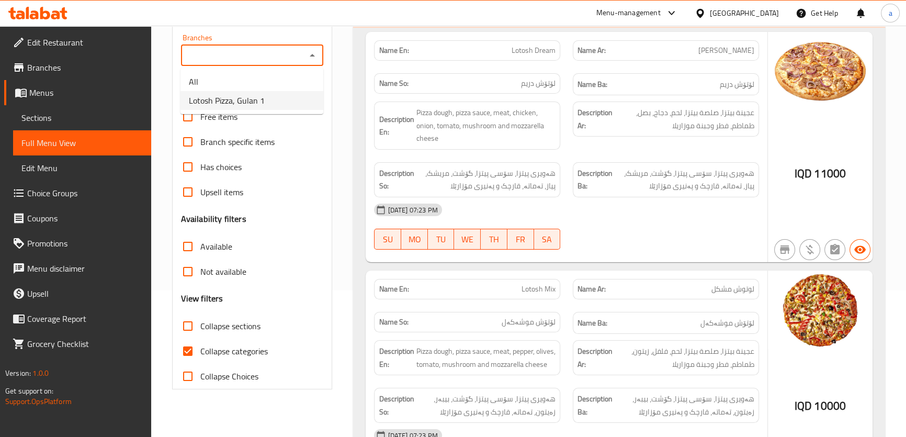
click at [255, 106] on span "Lotosh Pizza, Gulan 1" at bounding box center [227, 100] width 76 height 13
type input "Lotosh Pizza, Gulan 1"
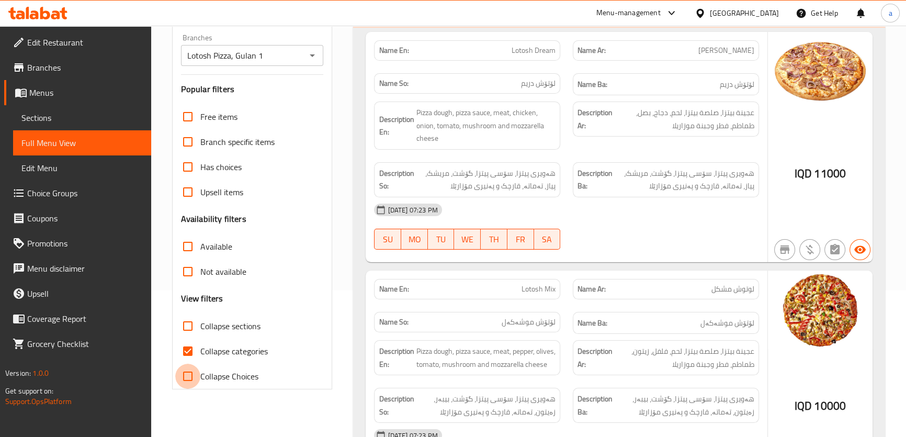
click at [188, 377] on input "Collapse Choices" at bounding box center [187, 376] width 25 height 25
checkbox input "true"
click at [188, 348] on input "Collapse categories" at bounding box center [187, 351] width 25 height 25
checkbox input "false"
click at [188, 371] on input "Collapse Choices" at bounding box center [187, 376] width 25 height 25
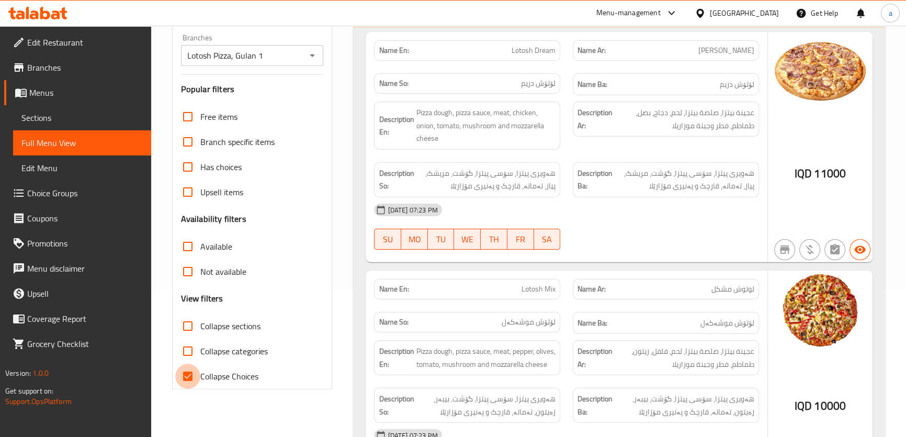
checkbox input "false"
click at [187, 324] on input "Collapse sections" at bounding box center [187, 325] width 25 height 25
checkbox input "true"
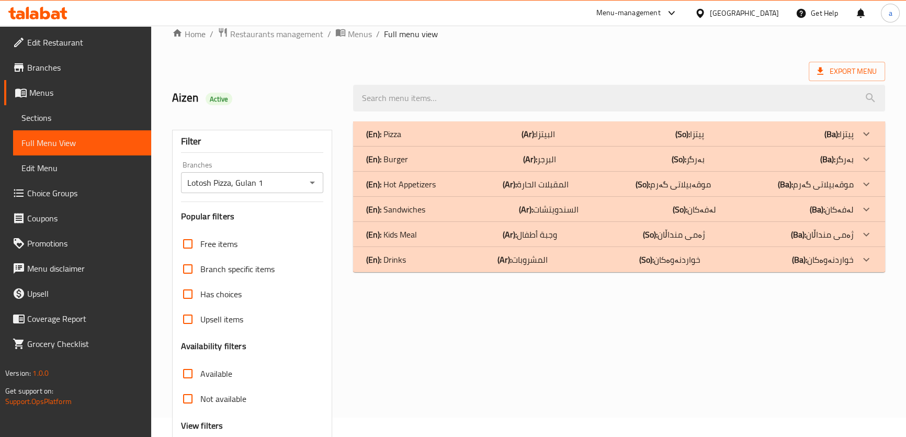
scroll to position [0, 0]
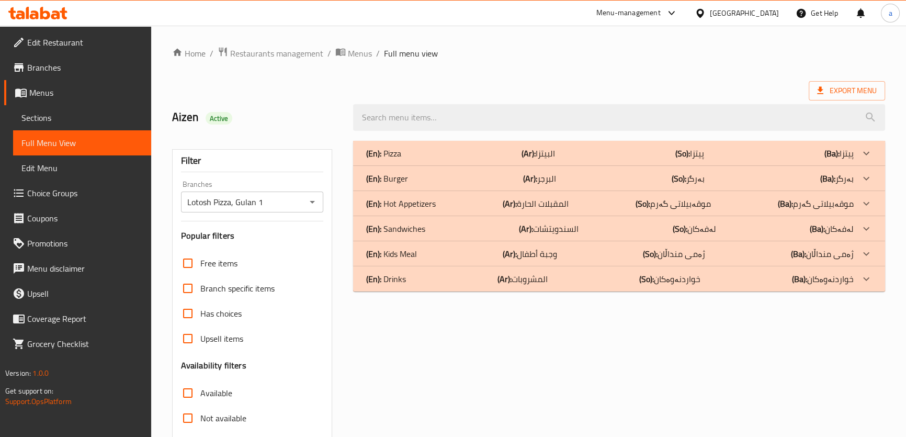
click at [411, 160] on div "(En): Drinks (Ar): المشروبات (So): خواردنەوەکان (Ba): خواردنەوەکان" at bounding box center [610, 153] width 488 height 13
click at [420, 266] on div "(En): Pizza (Ar): البيتزا (So): پیتزا (Ba): پیتزا Name En: Lotosh Dream Name Ar…" at bounding box center [619, 216] width 532 height 151
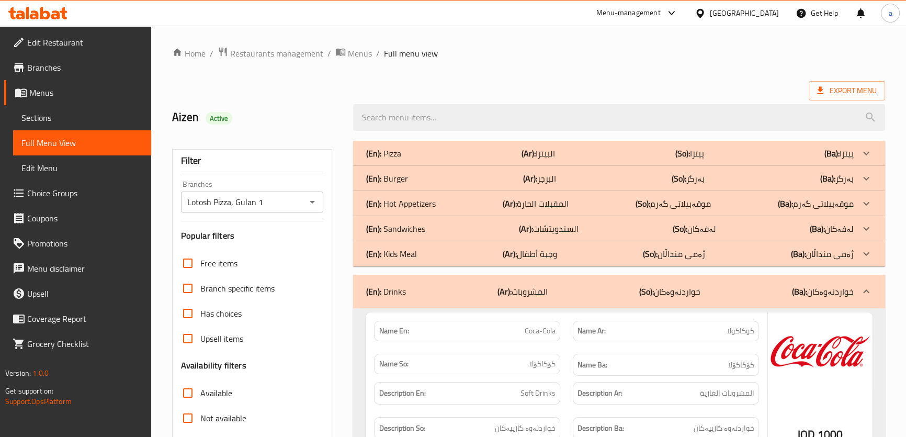
click at [425, 160] on div "(En): Kids Meal (Ar): وجبة أطفال (So): ژەمی منداڵان (Ba): ژەمی منداڵان" at bounding box center [610, 153] width 488 height 13
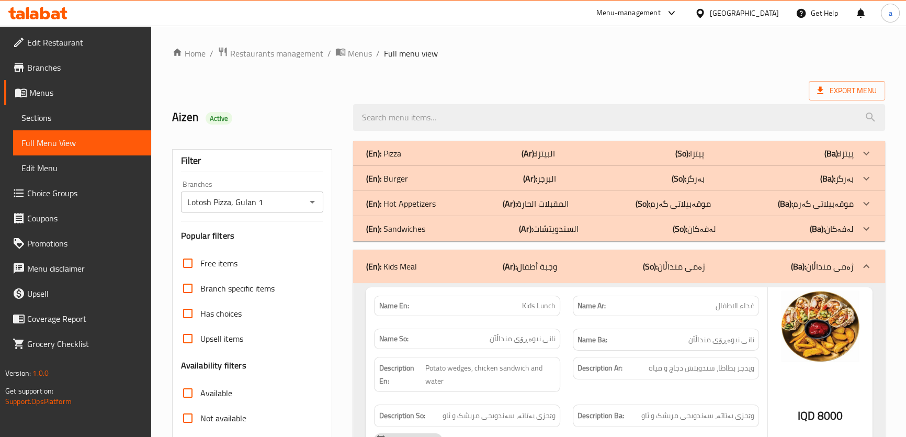
click at [433, 160] on div "(En): Sandwiches (Ar): السندويتشات (So): لەفەکان (Ba): لەفەکان" at bounding box center [610, 153] width 488 height 13
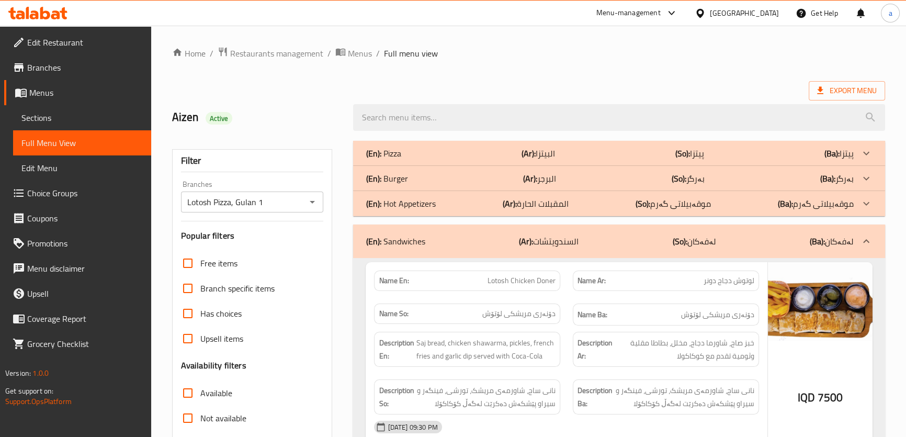
click at [440, 160] on div "(En): Hot Appetizers (Ar): المقبلات الحارة (So): موقەبیلاتی گەرم (Ba): موقەبیلا…" at bounding box center [610, 153] width 488 height 13
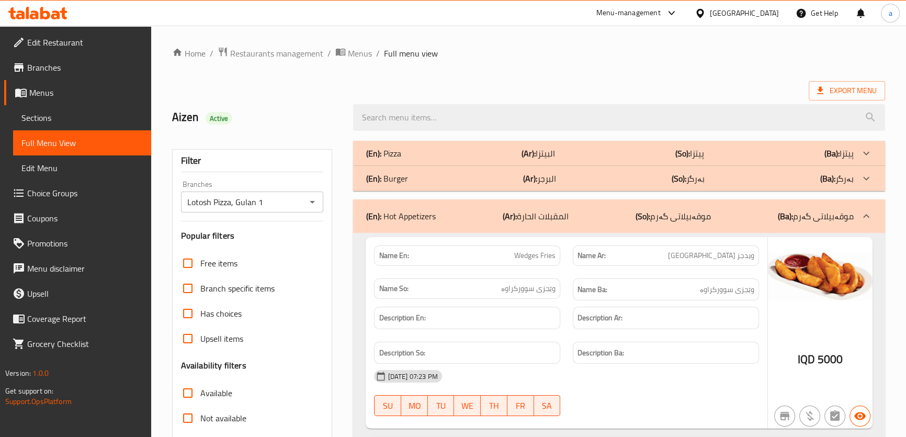
click at [449, 160] on div "(En): Burger (Ar): البرجر (So): بەرگر (Ba): بەرگر" at bounding box center [610, 153] width 488 height 13
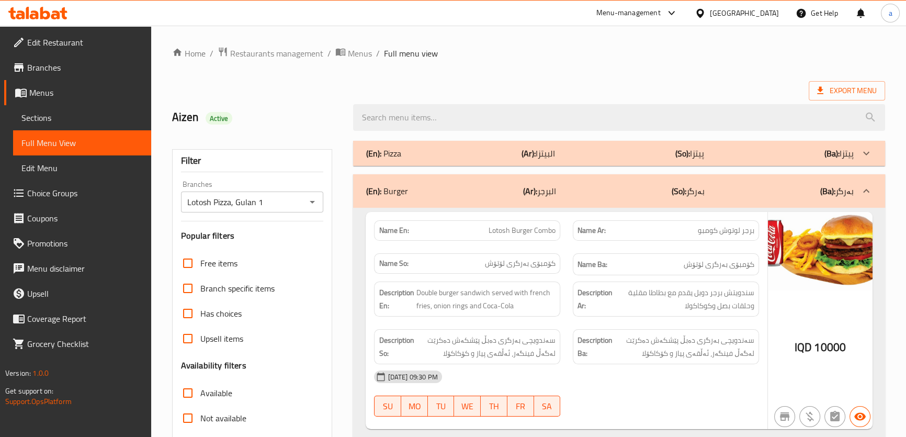
click at [447, 160] on div "(En): Pizza (Ar): البيتزا (So): پیتزا (Ba): پیتزا" at bounding box center [619, 153] width 532 height 25
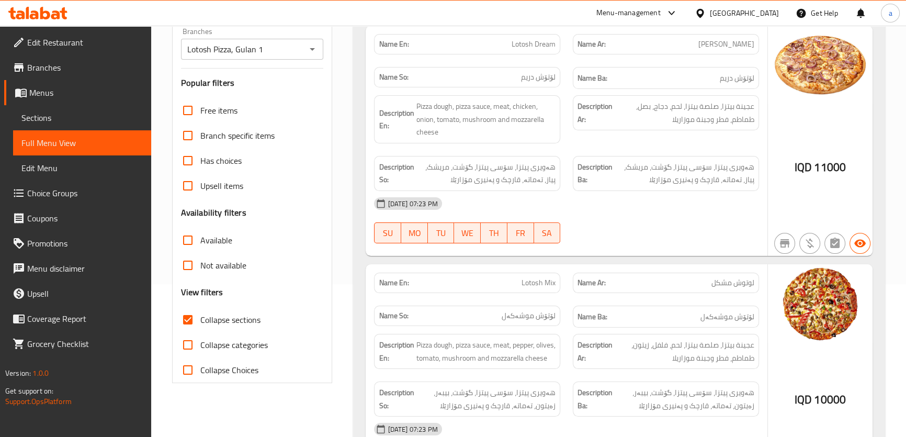
scroll to position [142, 0]
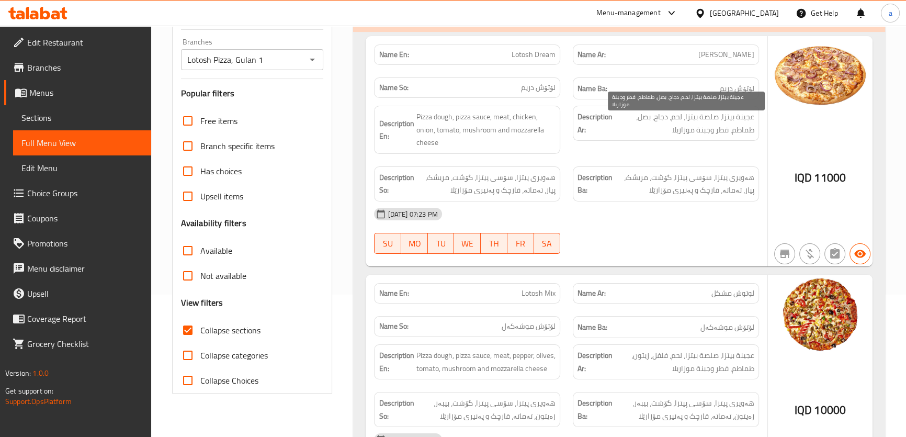
click at [670, 120] on span "عجينة بيتزا، صلصة بيتزا، لحم، دجاج، بصل، طماطم، فطر وجبنة موزاريلا" at bounding box center [685, 123] width 140 height 26
click at [656, 120] on span "عجينة بيتزا، صلصة بيتزا، لحم، دجاج، بصل، طماطم، فطر وجبنة موزاريلا" at bounding box center [685, 123] width 140 height 26
click at [646, 121] on span "عجينة بيتزا، صلصة بيتزا، لحم، دجاج، بصل، طماطم، فطر وجبنة موزاريلا" at bounding box center [685, 123] width 140 height 26
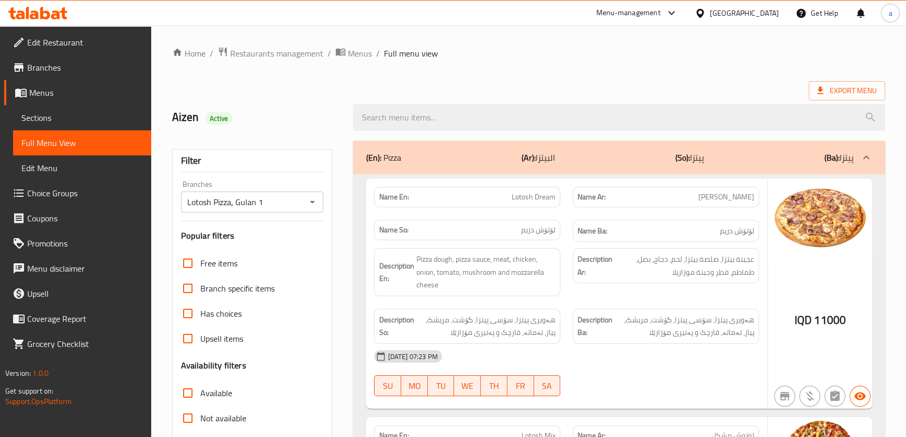
scroll to position [234, 0]
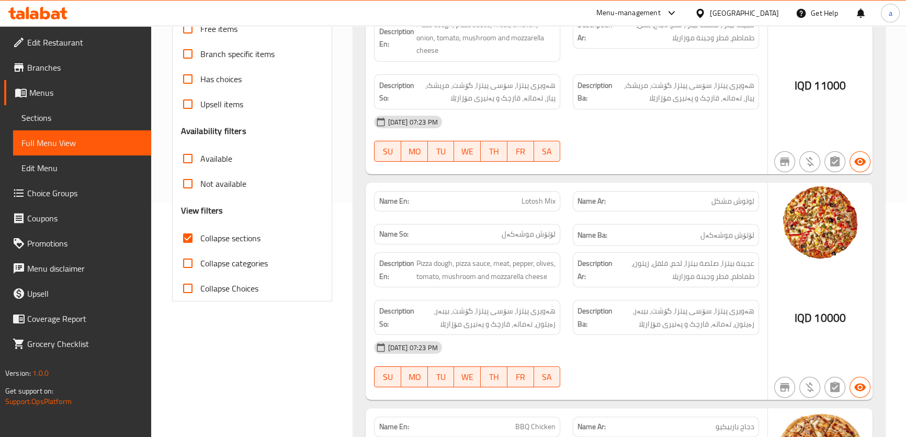
click at [197, 258] on input "Collapse categories" at bounding box center [187, 263] width 25 height 25
checkbox input "true"
click at [190, 239] on input "Collapse sections" at bounding box center [187, 238] width 25 height 25
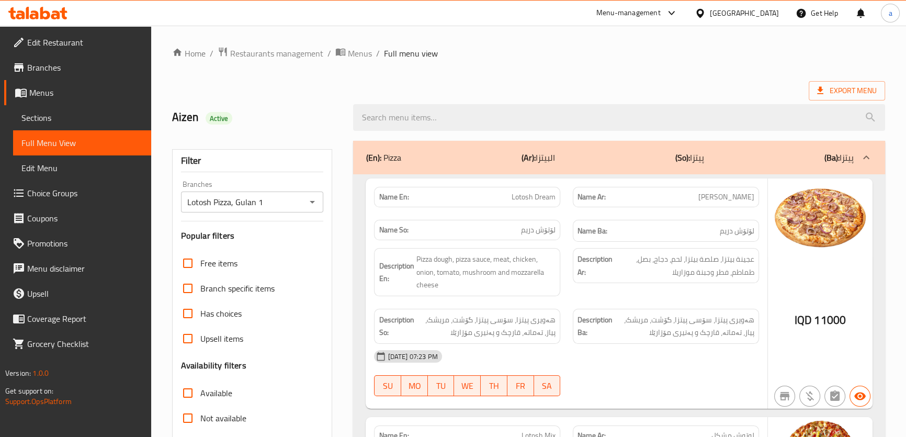
scroll to position [142, 0]
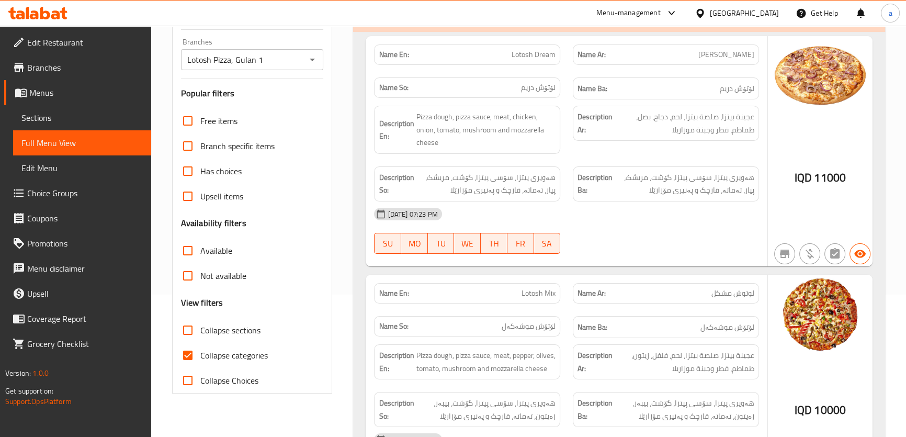
click at [187, 330] on input "Collapse sections" at bounding box center [187, 330] width 25 height 25
checkbox input "true"
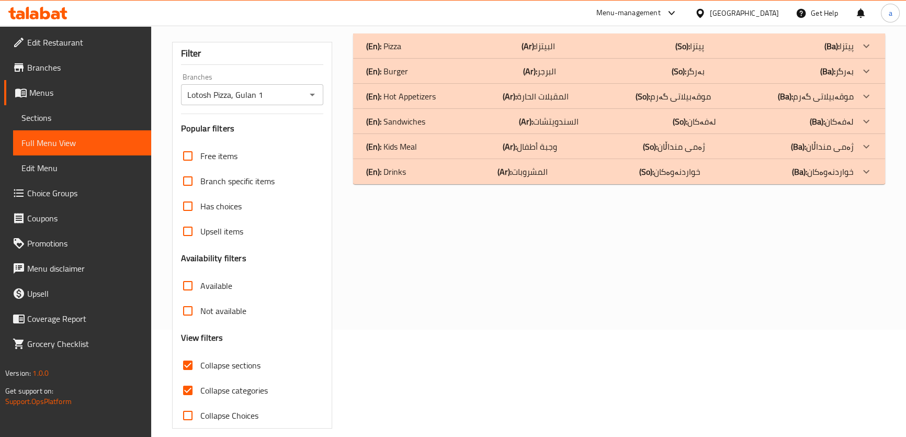
scroll to position [0, 0]
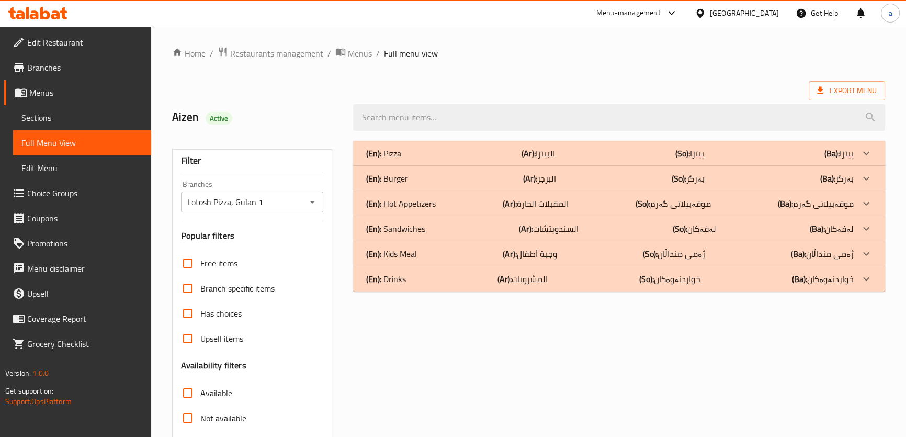
click at [837, 160] on p "(Ba): خواردنەوەکان" at bounding box center [839, 153] width 29 height 13
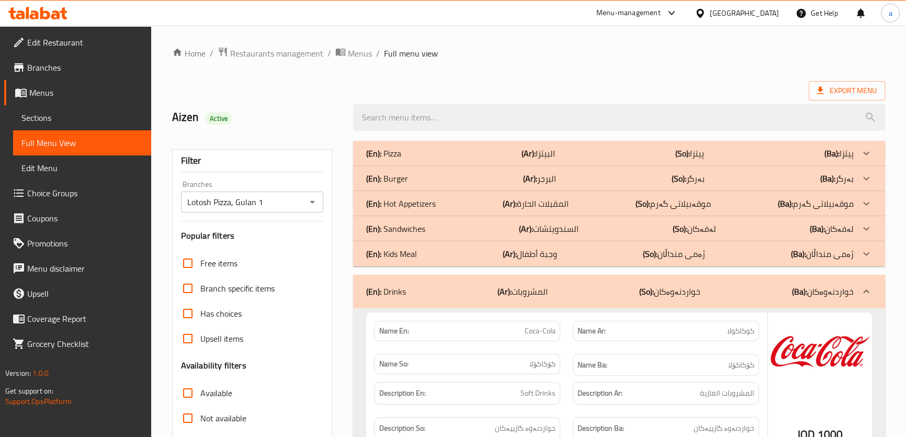
click at [569, 160] on div "(En): Kids Meal (Ar): وجبة أطفال (So): ژەمی منداڵان (Ba): ژەمی منداڵان" at bounding box center [610, 153] width 488 height 13
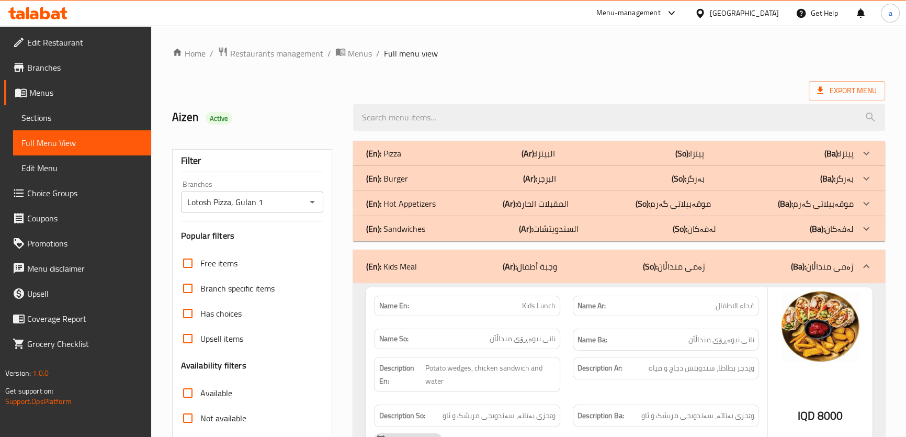
click at [429, 160] on div "(En): Sandwiches (Ar): السندويتشات (So): لەفەکان (Ba): لەفەکان" at bounding box center [610, 153] width 488 height 13
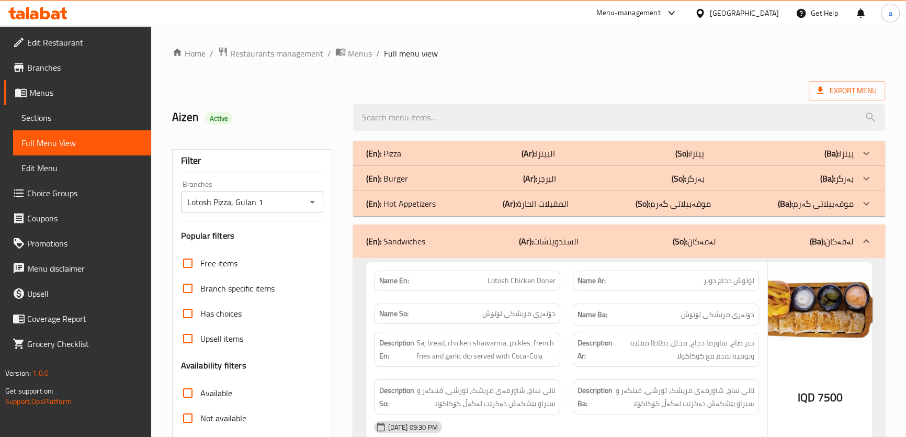
click at [447, 160] on div "(En): Burger (Ar): البرجر (So): بەرگر (Ba): بەرگر" at bounding box center [610, 153] width 488 height 13
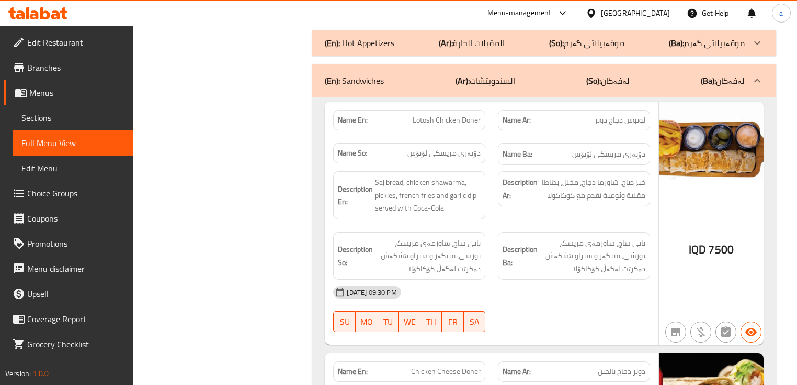
scroll to position [2330, 0]
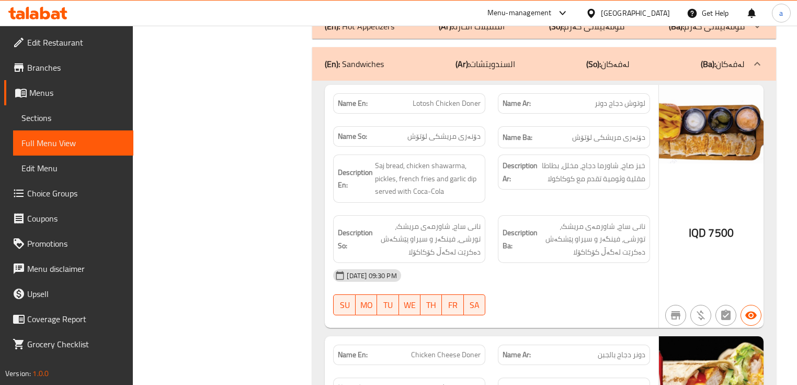
click at [797, 193] on div "Home / Restaurants management / Menus / Full menu view Export Menu Aizen Active…" at bounding box center [465, 150] width 665 height 4908
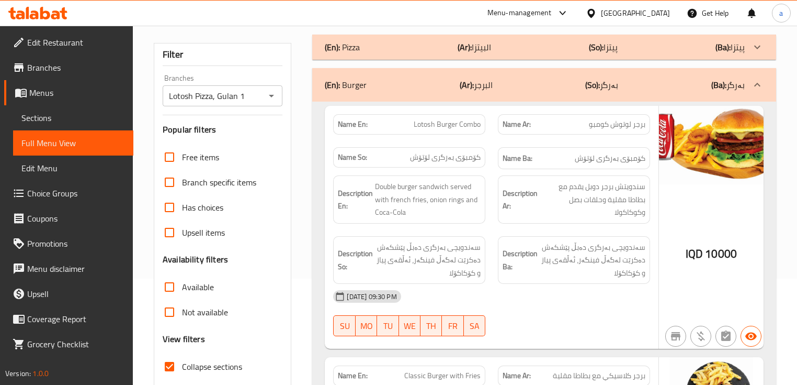
scroll to position [126, 0]
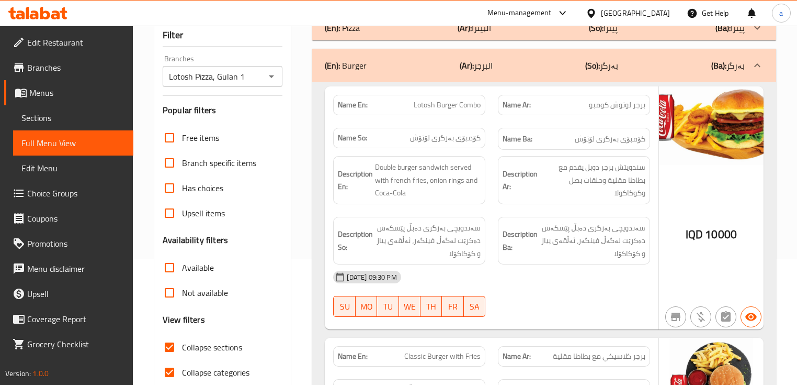
click at [169, 368] on input "Collapse categories" at bounding box center [169, 371] width 25 height 25
checkbox input "false"
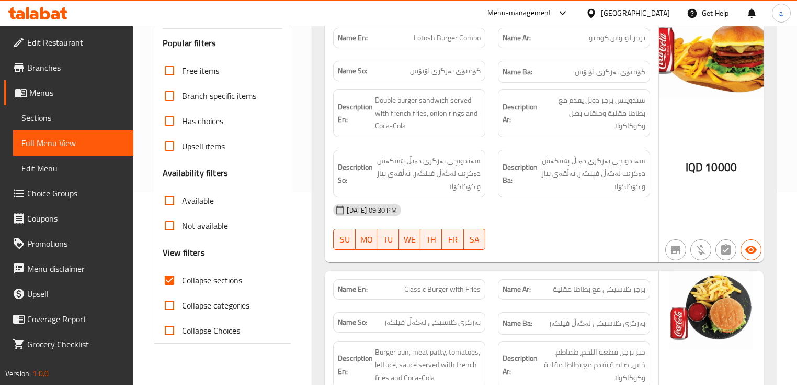
scroll to position [226, 0]
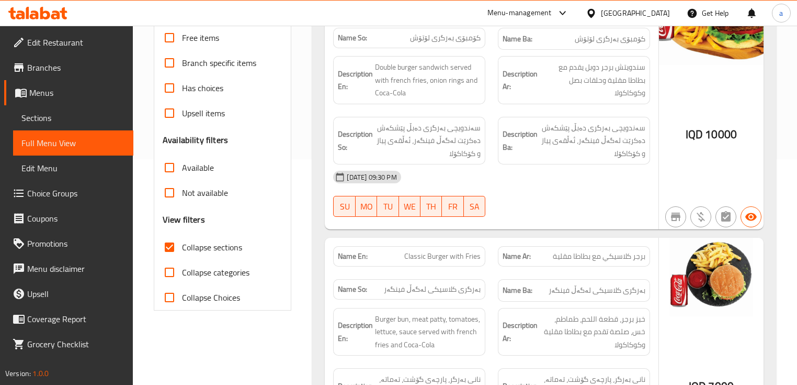
click at [163, 249] on input "Collapse sections" at bounding box center [169, 246] width 25 height 25
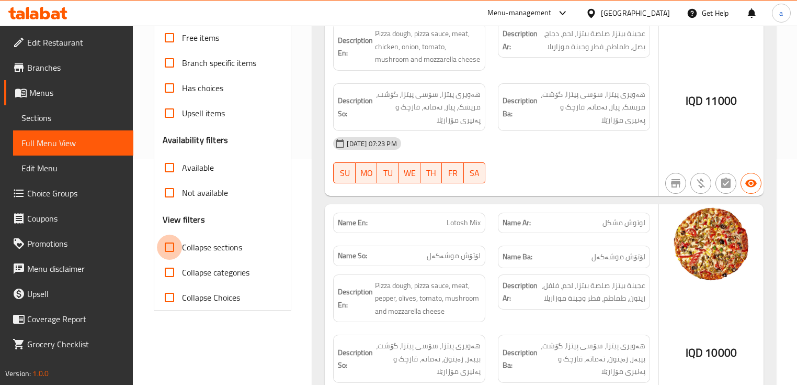
click at [163, 249] on input "Collapse sections" at bounding box center [169, 246] width 25 height 25
checkbox input "true"
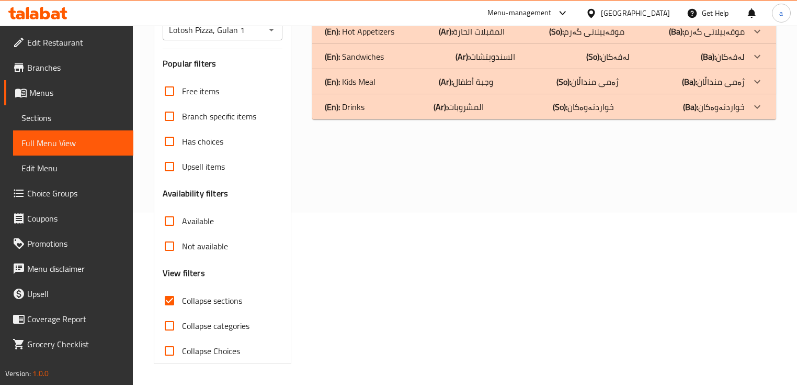
scroll to position [172, 0]
click at [163, 249] on input "Not available" at bounding box center [169, 246] width 25 height 25
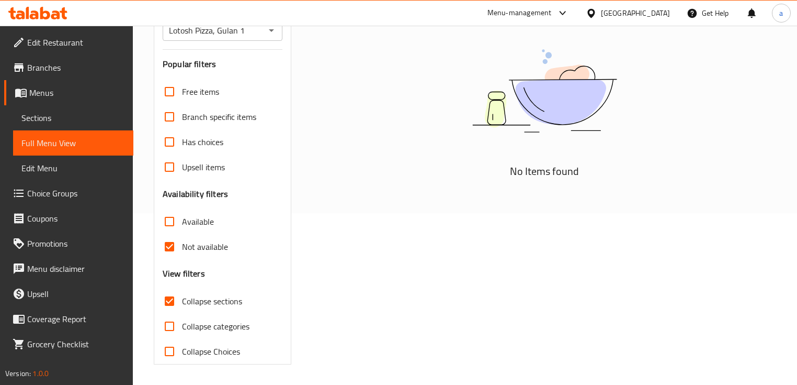
click at [163, 249] on input "Not available" at bounding box center [169, 246] width 25 height 25
checkbox input "false"
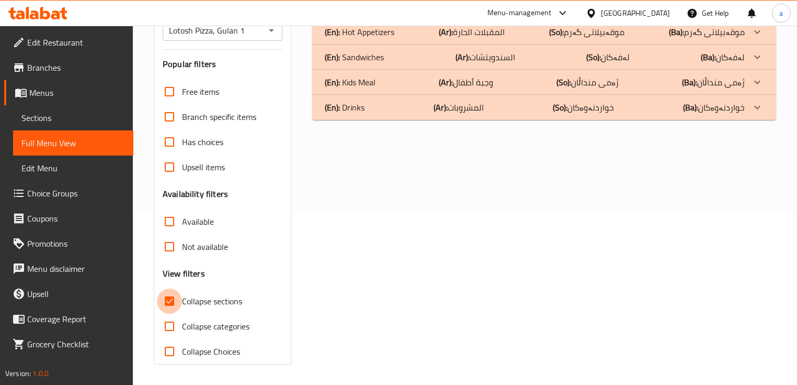
click at [164, 299] on input "Collapse sections" at bounding box center [169, 300] width 25 height 25
checkbox input "false"
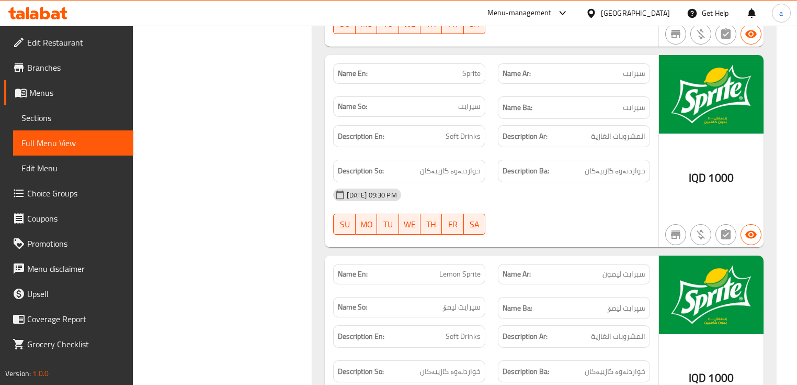
scroll to position [6658, 0]
